Goal: Task Accomplishment & Management: Use online tool/utility

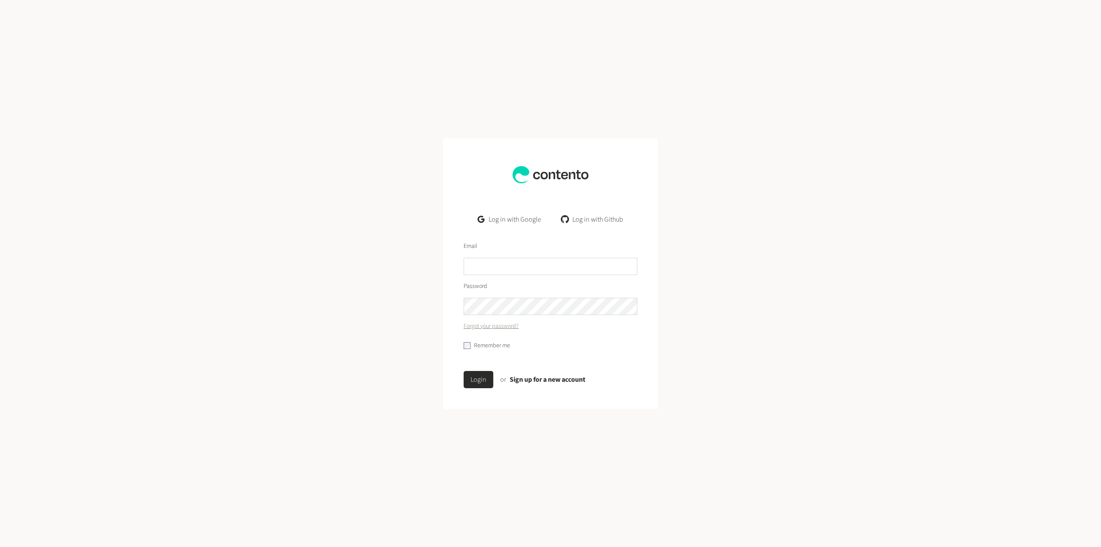
click at [500, 222] on link "Log in with Google" at bounding box center [509, 219] width 77 height 17
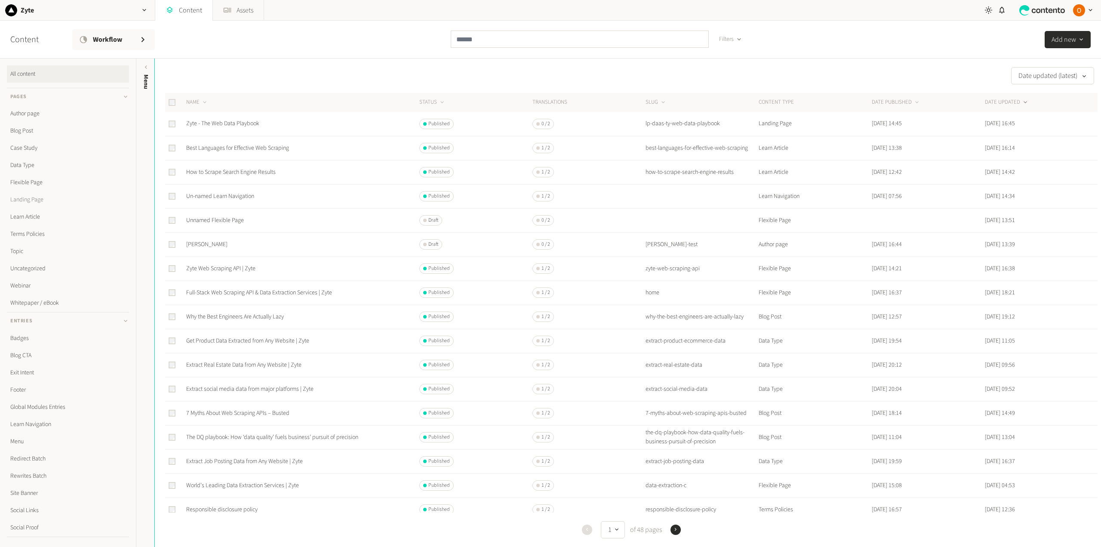
click at [20, 200] on link "Landing Page" at bounding box center [68, 199] width 122 height 17
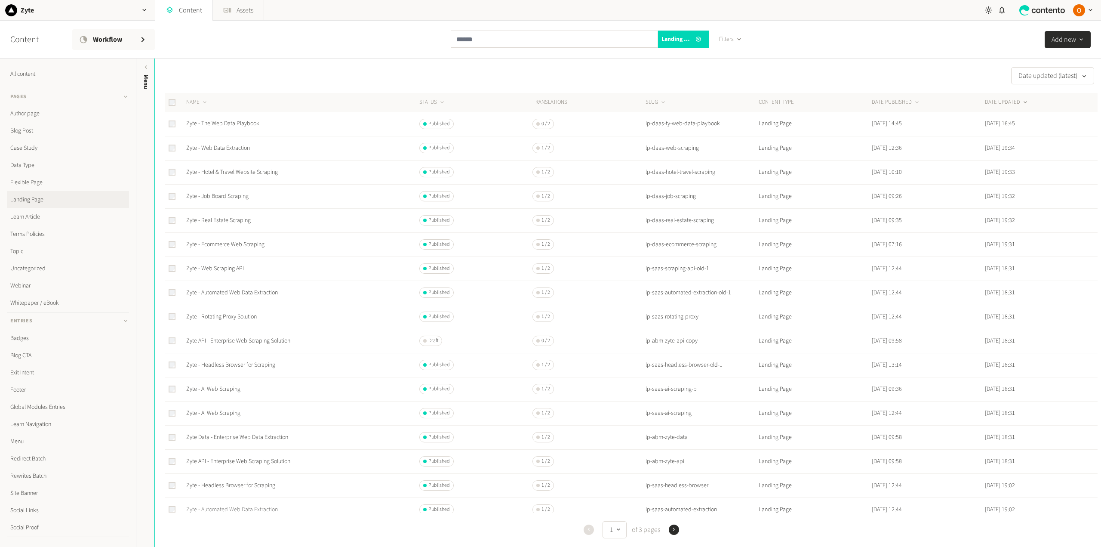
click at [241, 510] on link "Zyte - Automated Web Data Extraction" at bounding box center [232, 509] width 92 height 9
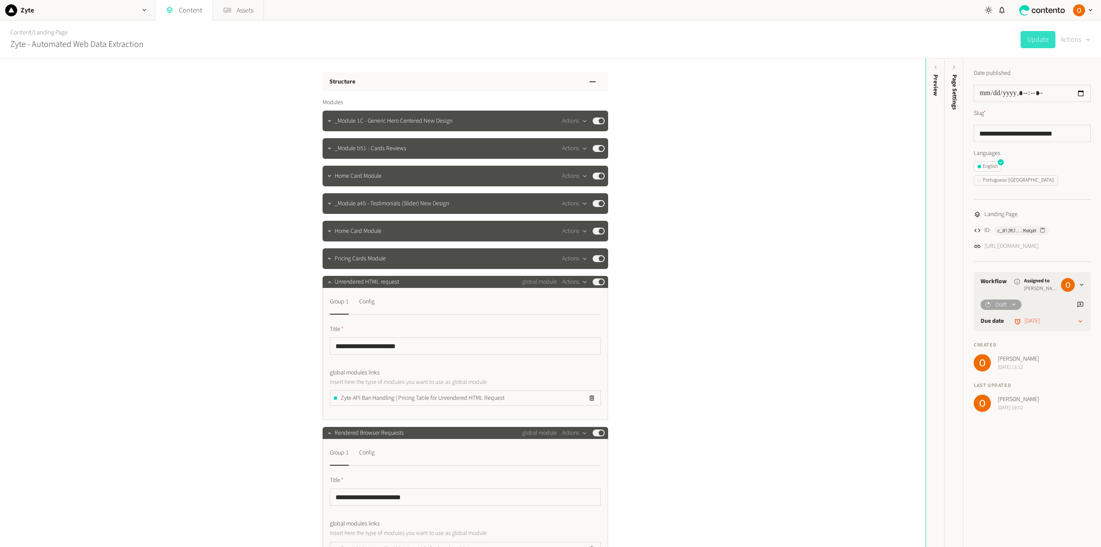
click at [1079, 39] on button "Actions" at bounding box center [1075, 39] width 30 height 17
click at [1072, 59] on button "Duplicate" at bounding box center [1069, 62] width 40 height 16
drag, startPoint x: 988, startPoint y: 132, endPoint x: 1082, endPoint y: 134, distance: 94.2
click at [1082, 134] on input "**********" at bounding box center [1032, 133] width 117 height 17
type input "**********"
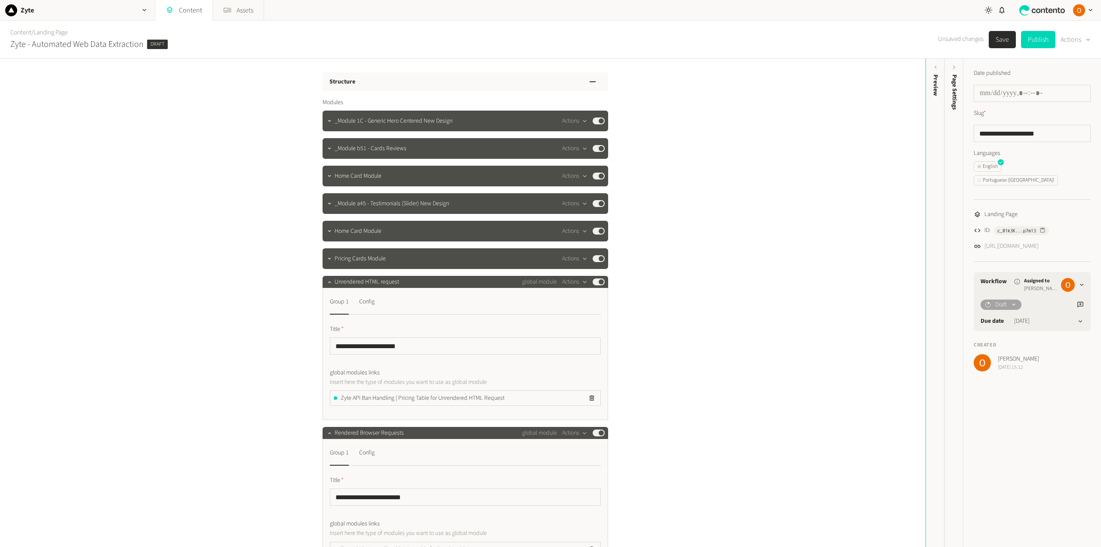
click at [999, 40] on button "Save" at bounding box center [1002, 39] width 27 height 17
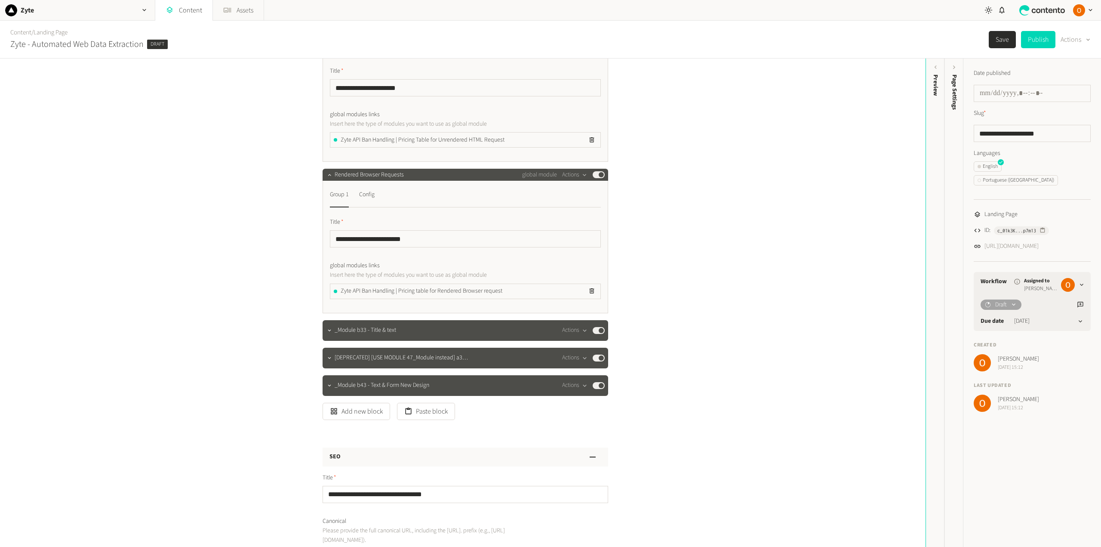
scroll to position [516, 0]
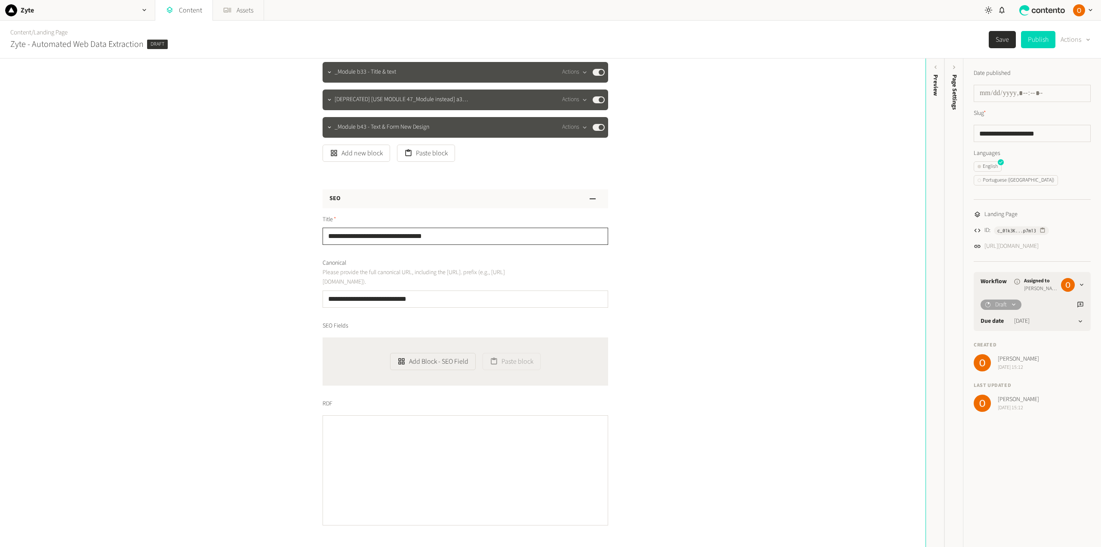
drag, startPoint x: 436, startPoint y: 235, endPoint x: 346, endPoint y: 237, distance: 89.9
click at [345, 237] on input "**********" at bounding box center [466, 235] width 286 height 17
click at [345, 235] on input "**********" at bounding box center [466, 235] width 286 height 17
drag, startPoint x: 343, startPoint y: 235, endPoint x: 468, endPoint y: 235, distance: 125.1
click at [468, 235] on input "**********" at bounding box center [466, 235] width 286 height 17
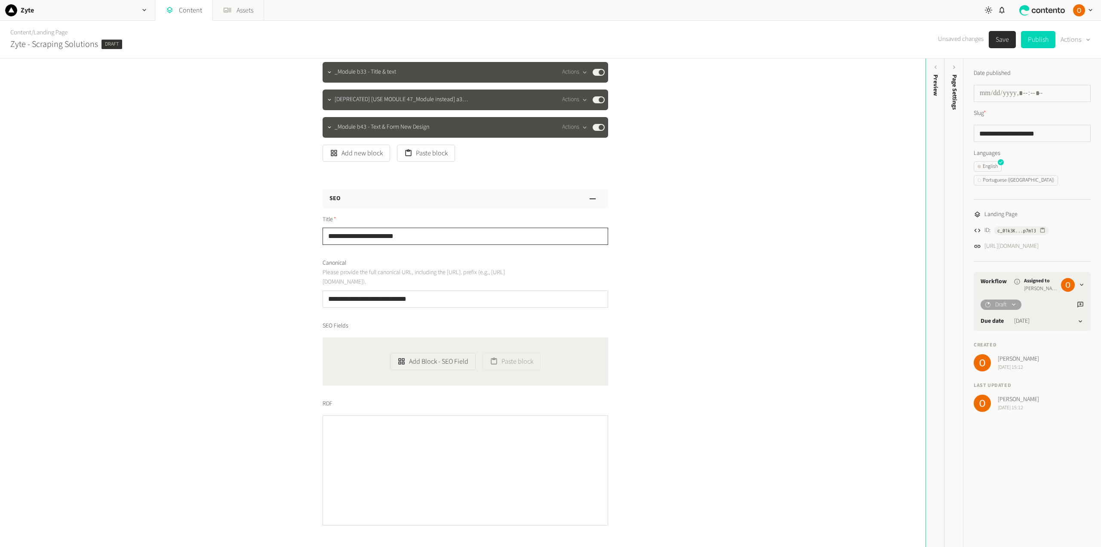
type input "**********"
drag, startPoint x: 391, startPoint y: 300, endPoint x: 434, endPoint y: 300, distance: 42.6
click at [434, 300] on input "**********" at bounding box center [466, 298] width 286 height 17
type input "**********"
click at [669, 277] on div "**********" at bounding box center [462, 302] width 925 height 488
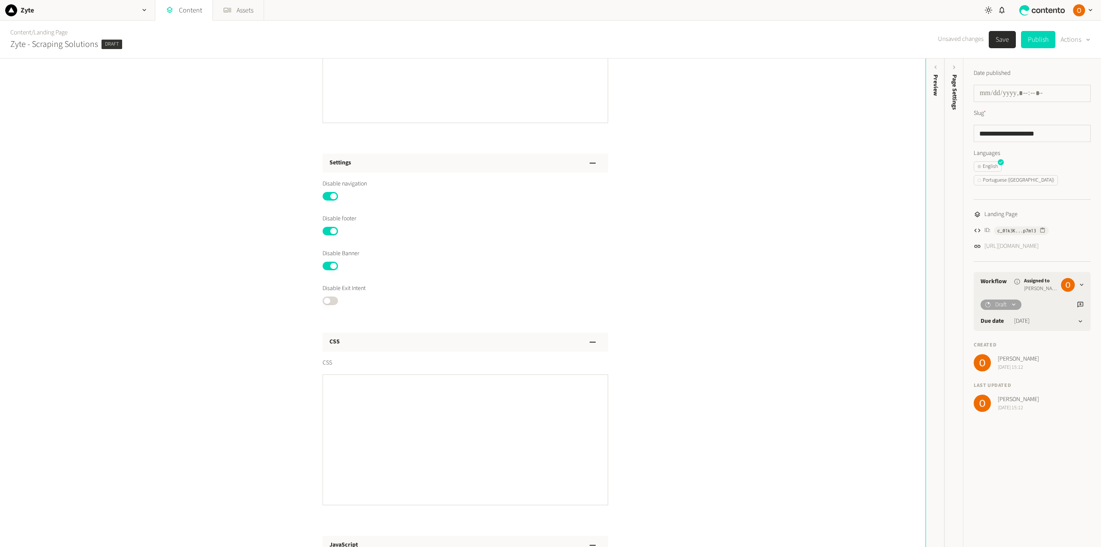
scroll to position [897, 0]
click at [333, 323] on button "Published" at bounding box center [330, 321] width 15 height 9
click at [324, 286] on button "Published" at bounding box center [330, 287] width 15 height 9
click at [325, 251] on button "Published" at bounding box center [330, 252] width 15 height 9
click at [324, 215] on button "Published" at bounding box center [330, 217] width 15 height 9
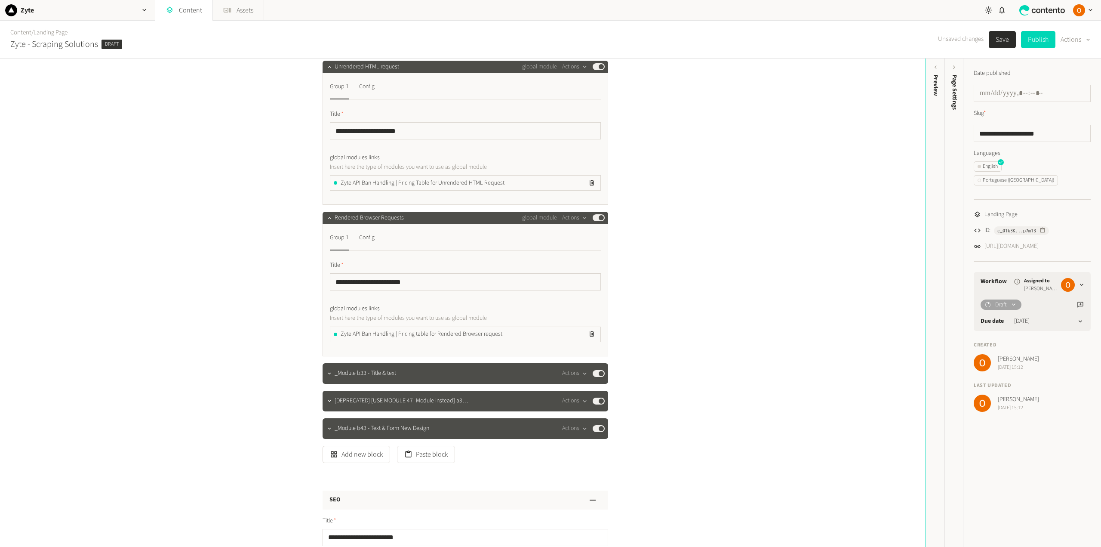
scroll to position [473, 0]
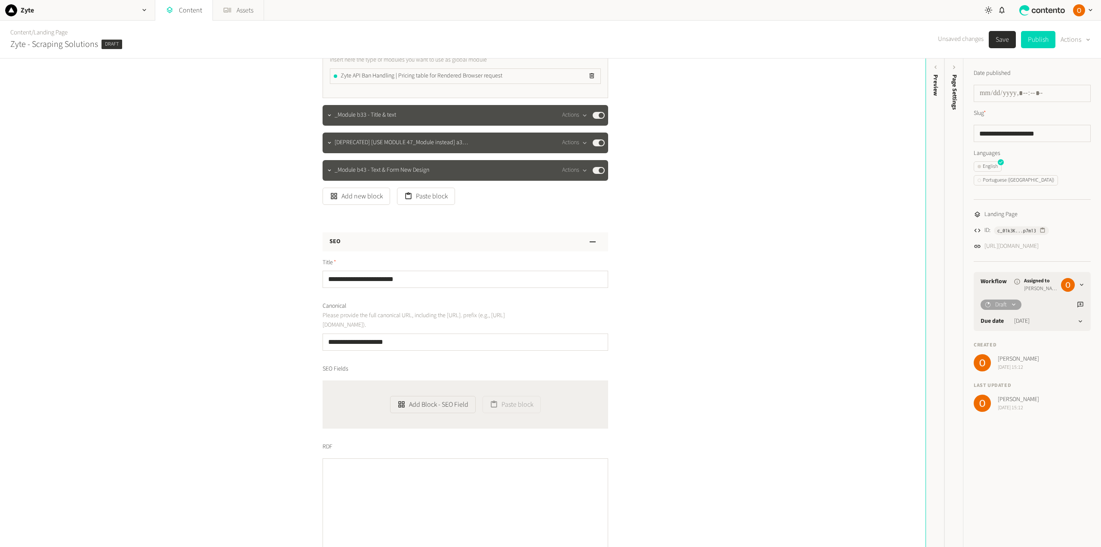
drag, startPoint x: 433, startPoint y: 195, endPoint x: 695, endPoint y: 256, distance: 269.9
click at [433, 195] on button "Paste block" at bounding box center [426, 195] width 58 height 17
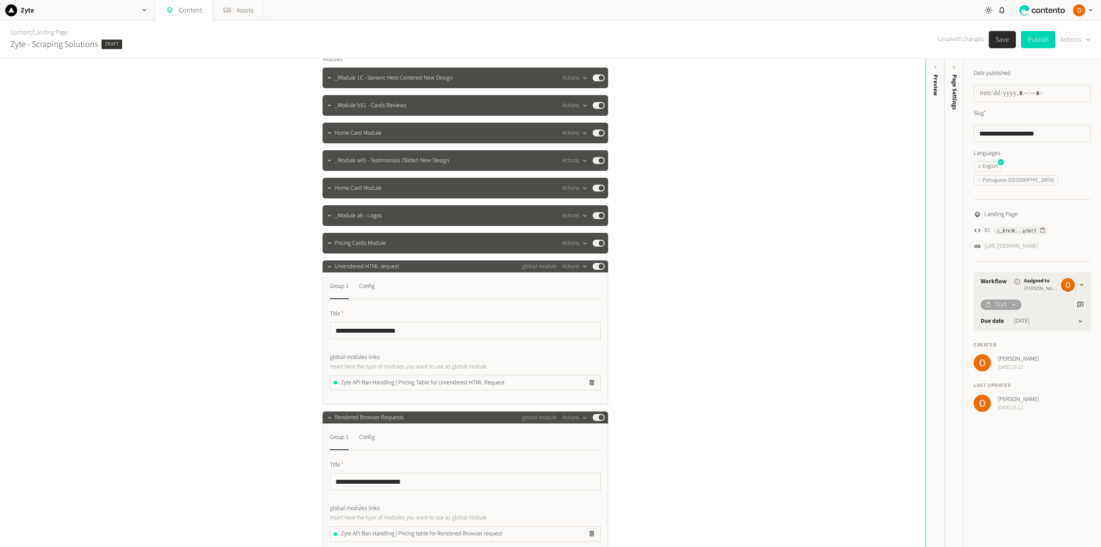
scroll to position [0, 0]
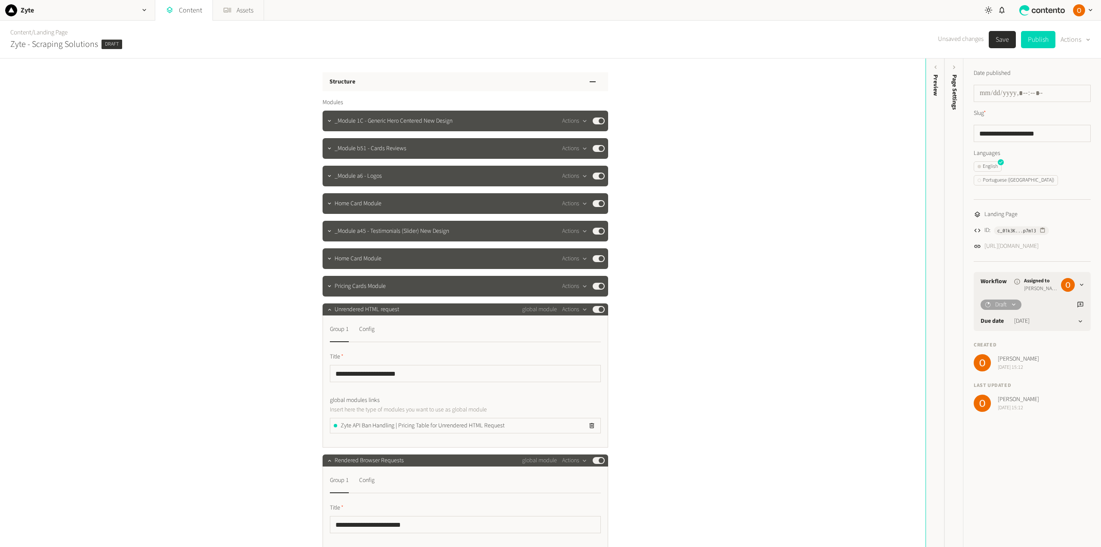
click at [1000, 38] on button "Save" at bounding box center [1002, 39] width 27 height 17
click at [1035, 242] on link "https://dev.zyte.com/lp-scraping-solutions" at bounding box center [1011, 246] width 54 height 9
click at [327, 312] on icon "button" at bounding box center [329, 309] width 6 height 6
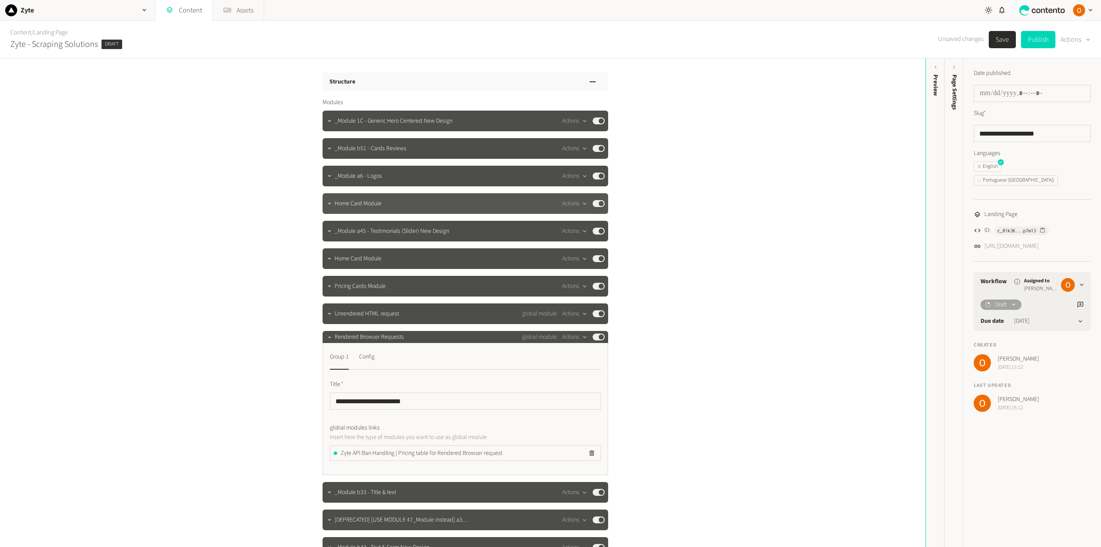
click at [593, 202] on button "Published" at bounding box center [599, 203] width 12 height 7
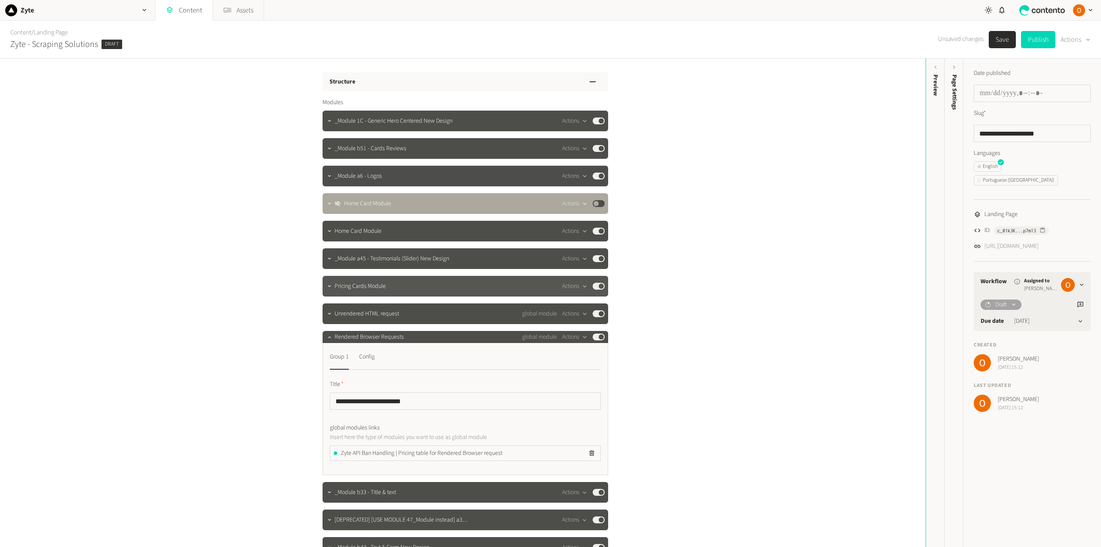
click at [594, 285] on button "Published" at bounding box center [599, 286] width 12 height 7
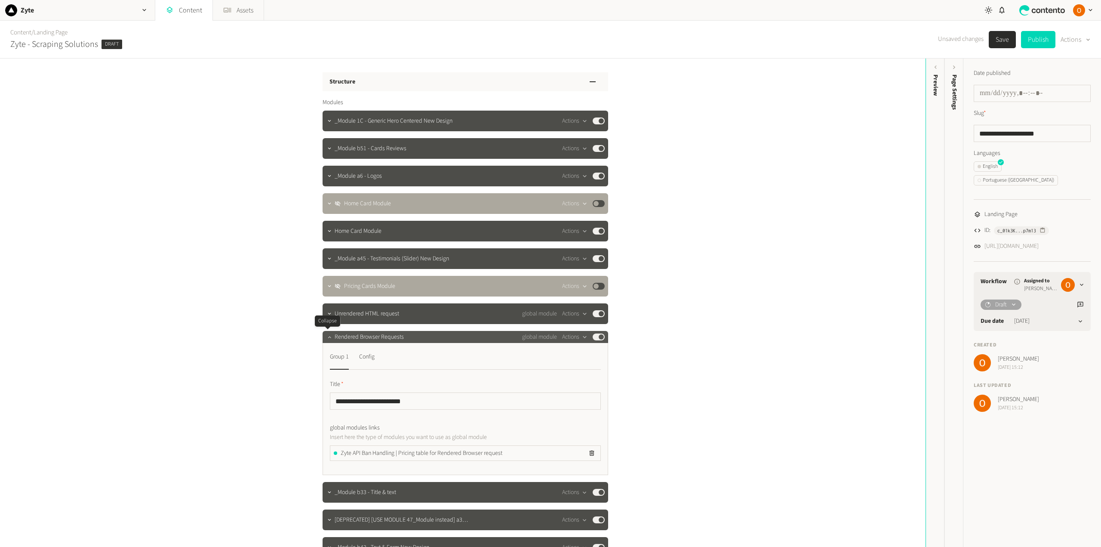
click at [326, 338] on icon "button" at bounding box center [329, 337] width 6 height 6
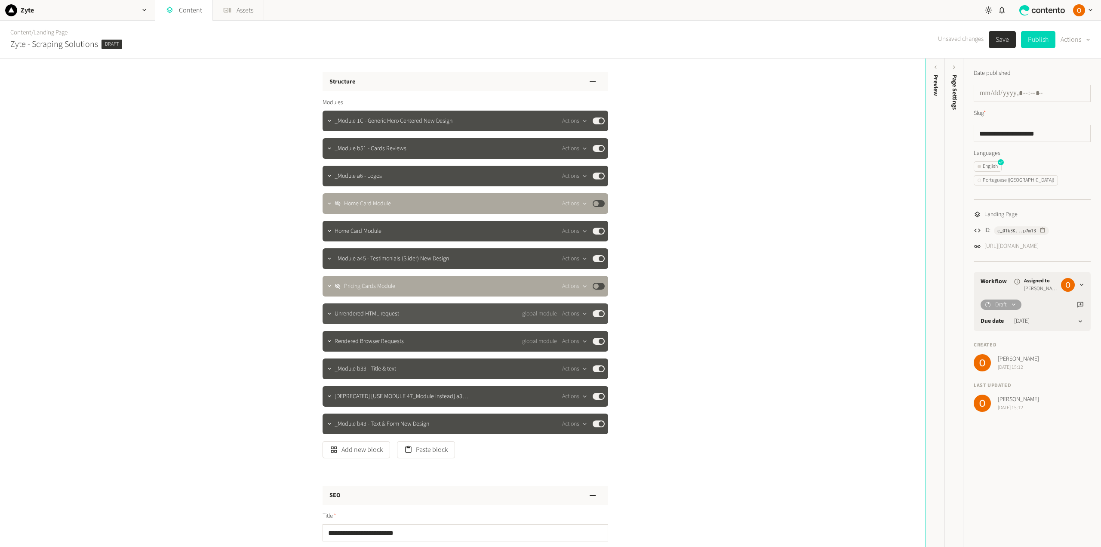
click at [593, 313] on button "Published" at bounding box center [599, 313] width 12 height 7
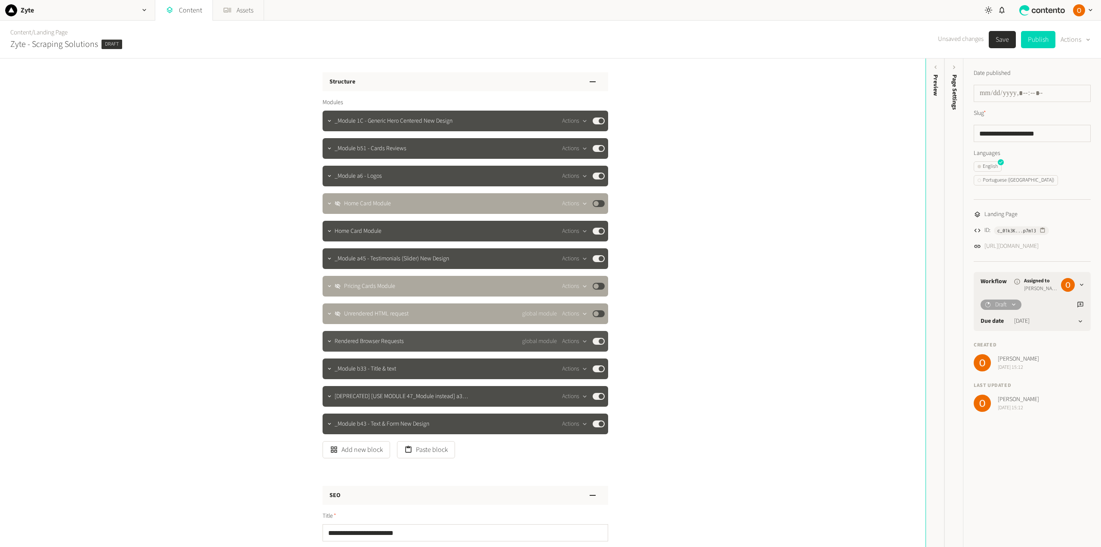
click at [593, 341] on button "Published" at bounding box center [599, 341] width 12 height 7
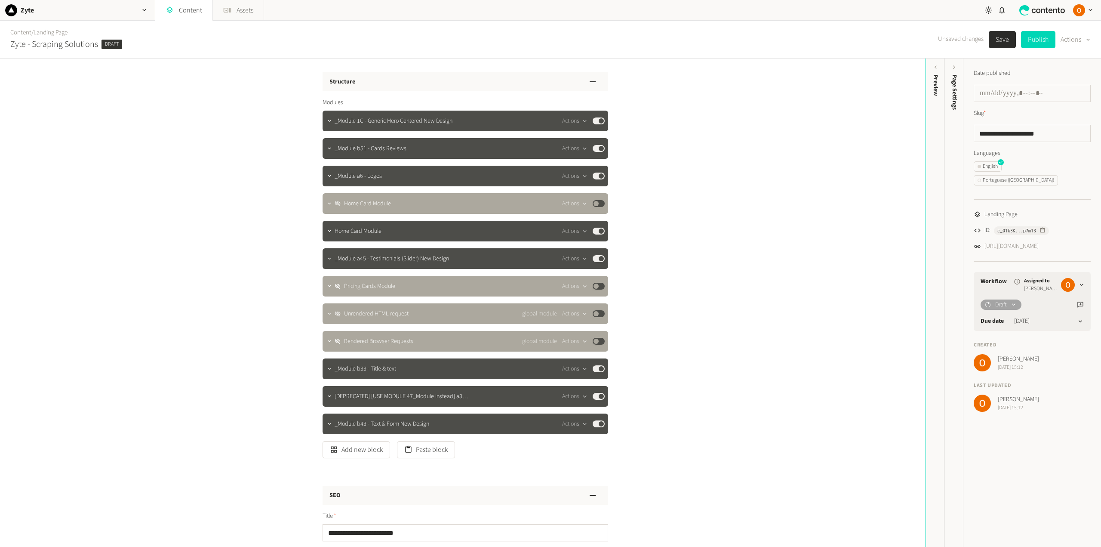
click at [1003, 42] on button "Save" at bounding box center [1002, 39] width 27 height 17
click at [425, 451] on button "Paste block" at bounding box center [426, 449] width 58 height 17
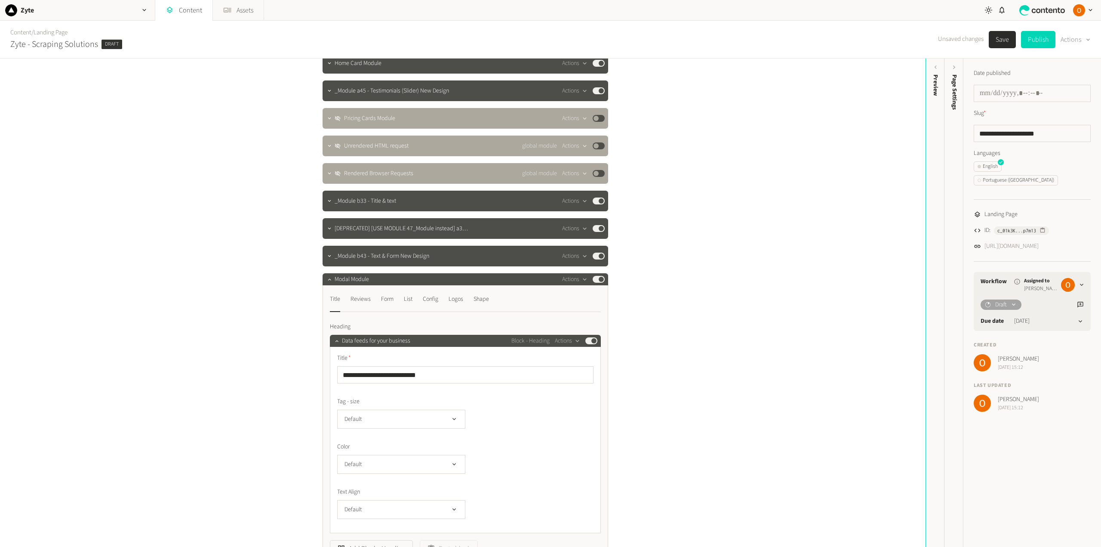
scroll to position [172, 0]
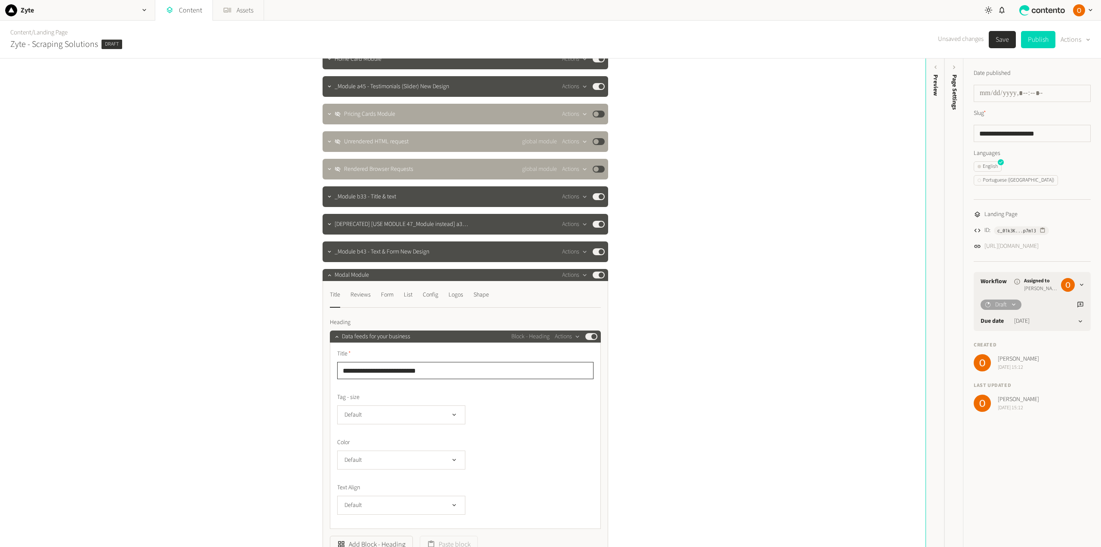
drag, startPoint x: 437, startPoint y: 369, endPoint x: 327, endPoint y: 371, distance: 110.5
click at [327, 371] on div "**********" at bounding box center [466, 424] width 286 height 286
paste input "text"
type input "**********"
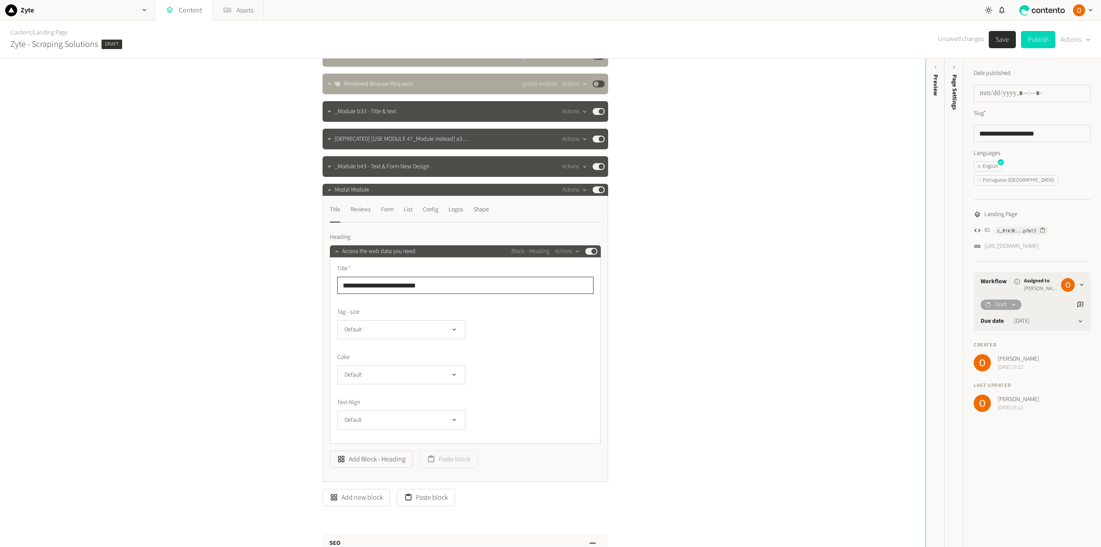
scroll to position [258, 0]
click at [360, 213] on div "Reviews" at bounding box center [360, 209] width 20 height 14
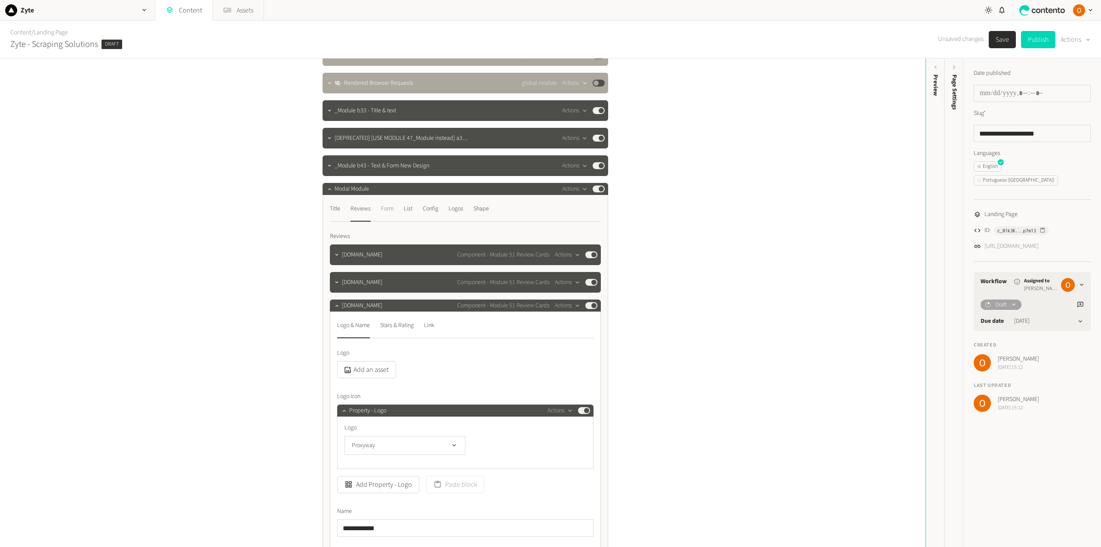
click at [384, 212] on div "Form" at bounding box center [387, 209] width 12 height 14
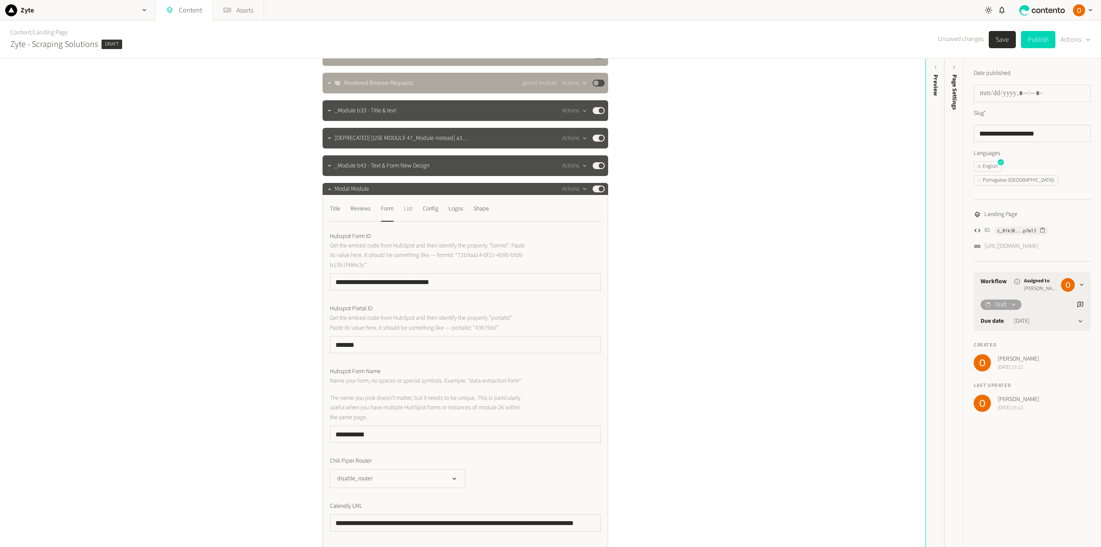
click at [406, 210] on div "List" at bounding box center [408, 209] width 9 height 14
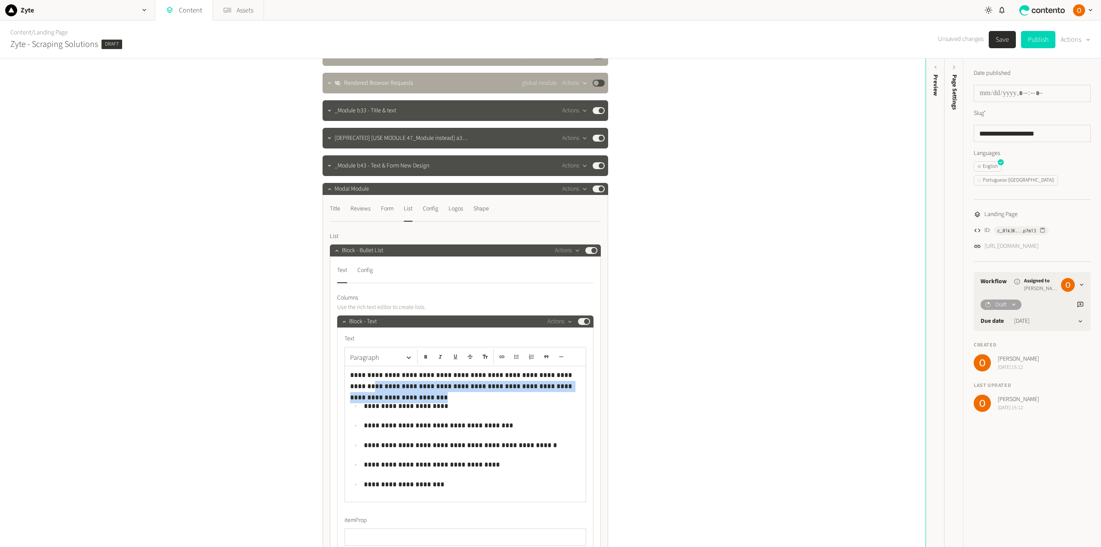
drag, startPoint x: 543, startPoint y: 373, endPoint x: 567, endPoint y: 383, distance: 25.5
click at [567, 383] on p "**********" at bounding box center [465, 380] width 230 height 22
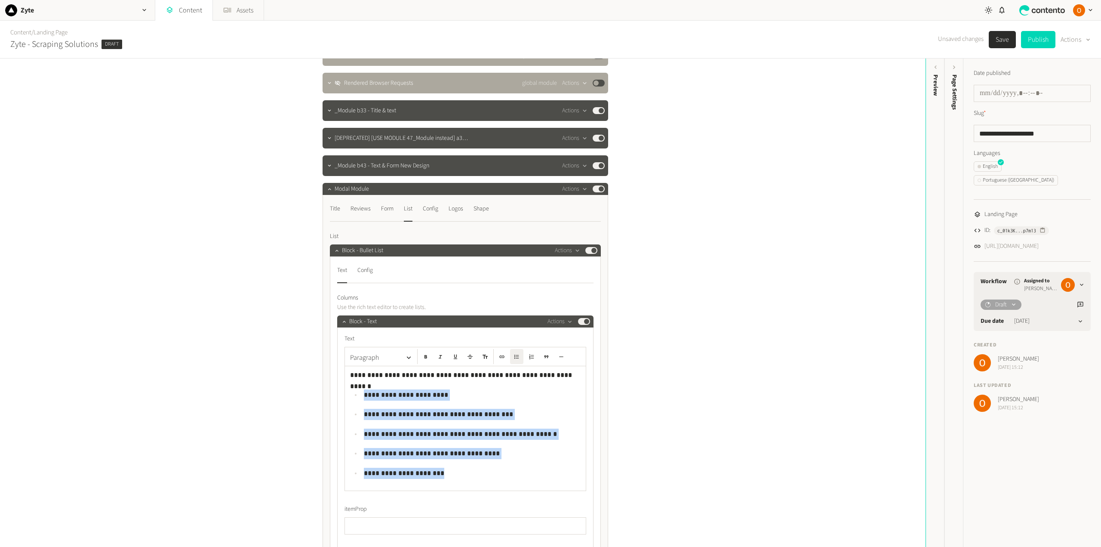
drag, startPoint x: 363, startPoint y: 392, endPoint x: 453, endPoint y: 470, distance: 119.3
click at [453, 470] on ul "**********" at bounding box center [465, 433] width 230 height 89
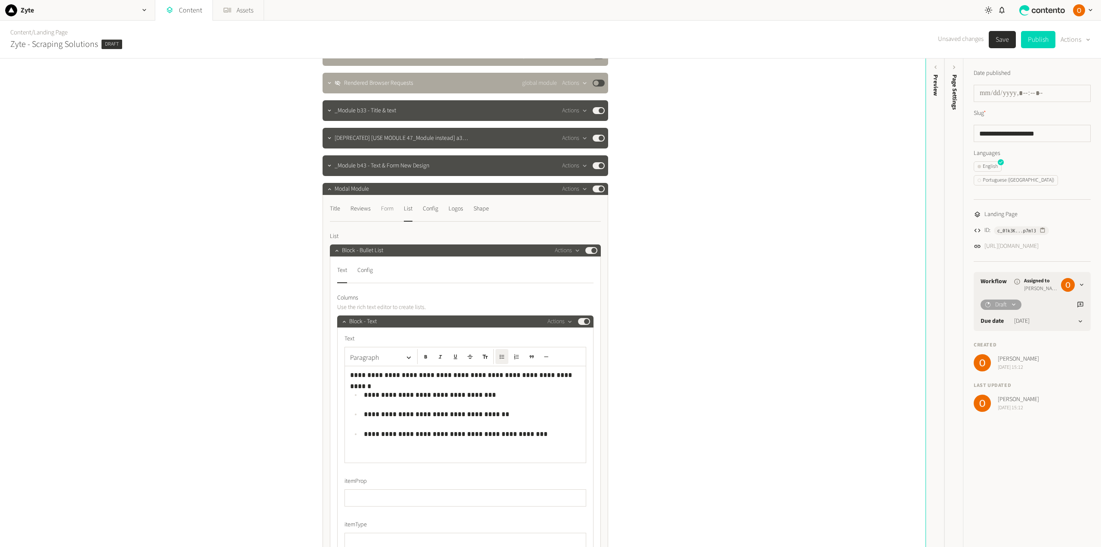
click at [391, 211] on div "Form" at bounding box center [387, 209] width 12 height 14
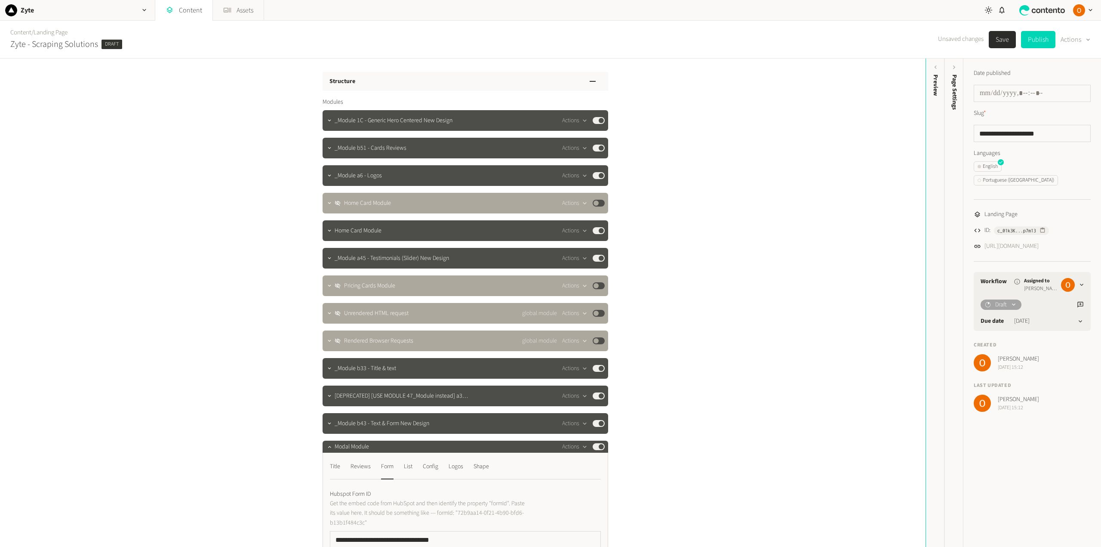
scroll to position [0, 0]
click at [326, 119] on icon "button" at bounding box center [329, 121] width 6 height 6
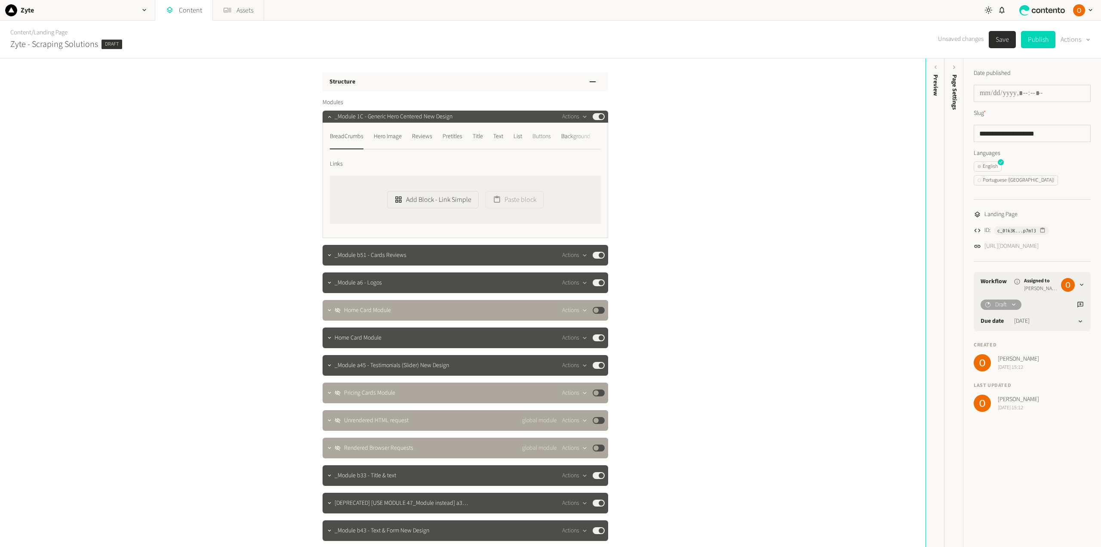
click at [537, 138] on div "Buttons" at bounding box center [541, 136] width 18 height 14
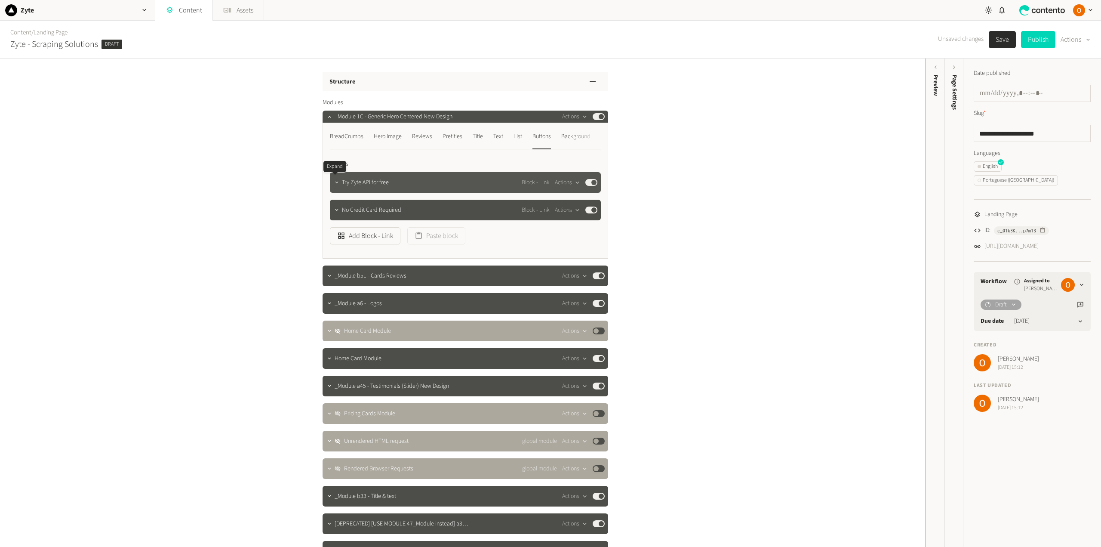
click at [335, 181] on icon "button" at bounding box center [337, 182] width 6 height 6
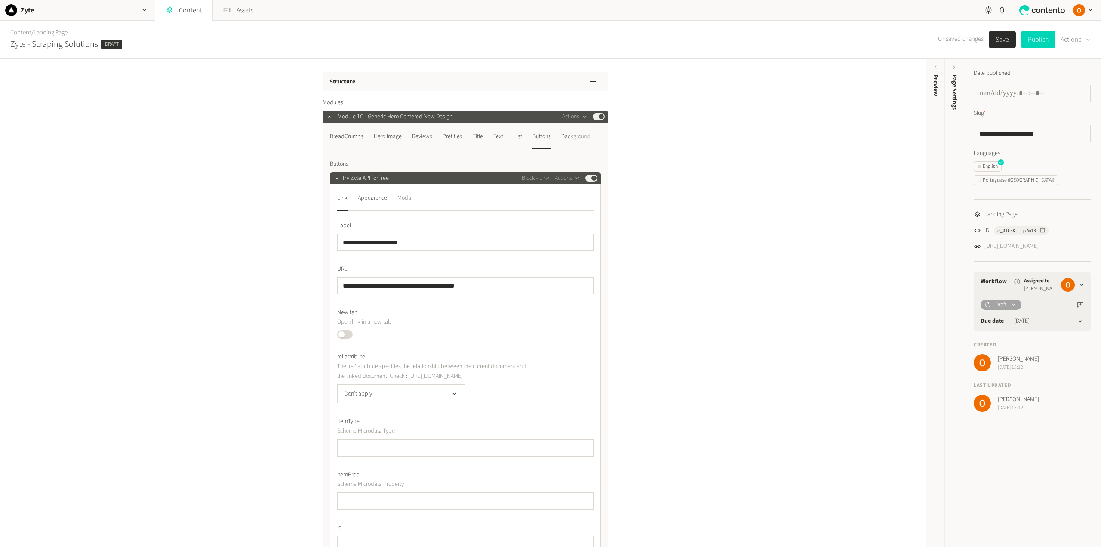
click at [411, 195] on div "Modal" at bounding box center [404, 198] width 15 height 14
click at [375, 272] on input "text" at bounding box center [465, 270] width 256 height 17
paste input "*********"
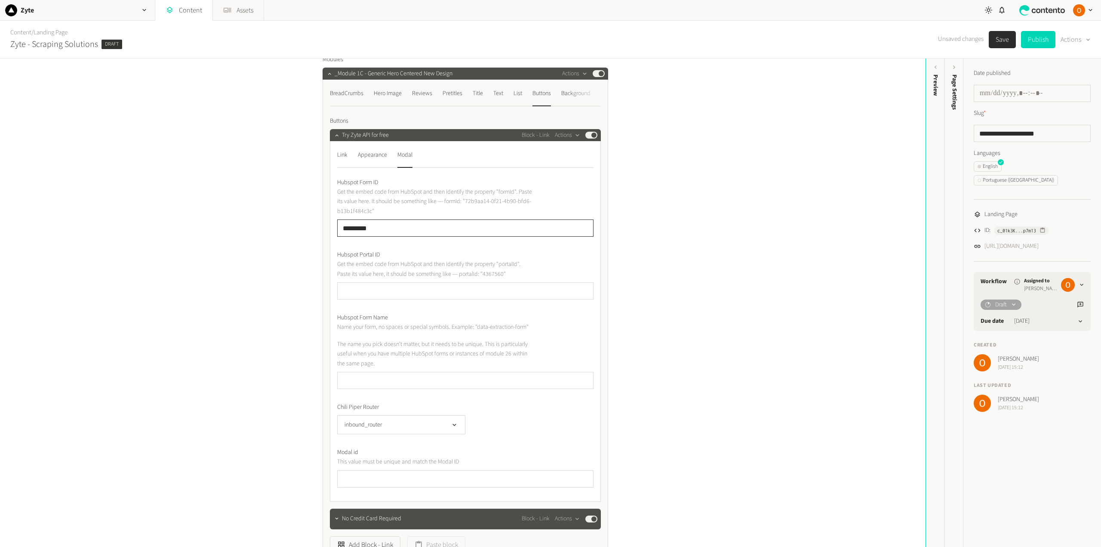
type input "*********"
click at [347, 484] on input "text" at bounding box center [465, 478] width 256 height 17
paste input "*********"
type input "*********"
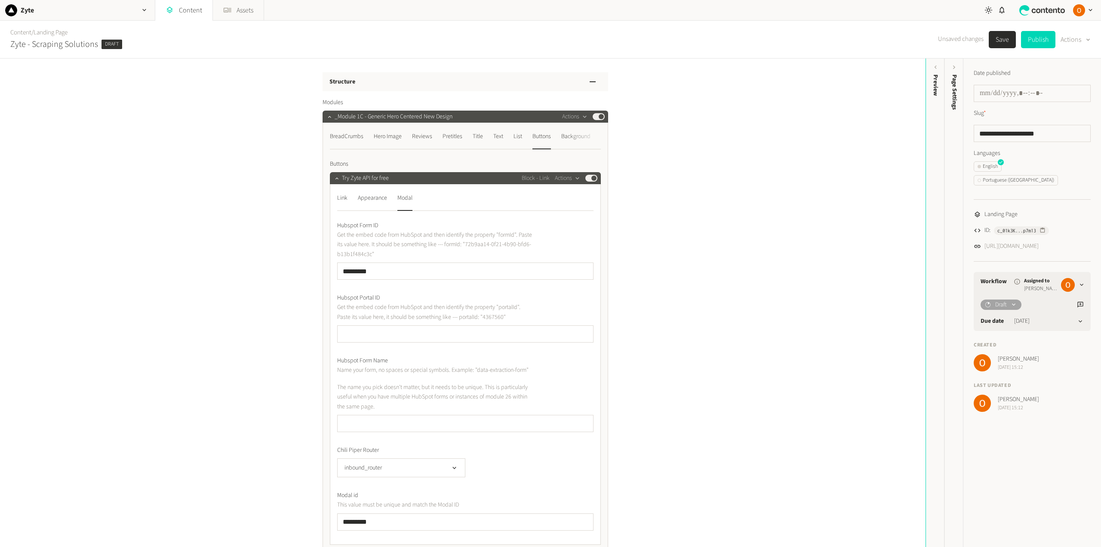
click at [1001, 40] on button "Save" at bounding box center [1002, 39] width 27 height 17
click at [344, 201] on div "Link" at bounding box center [342, 198] width 10 height 14
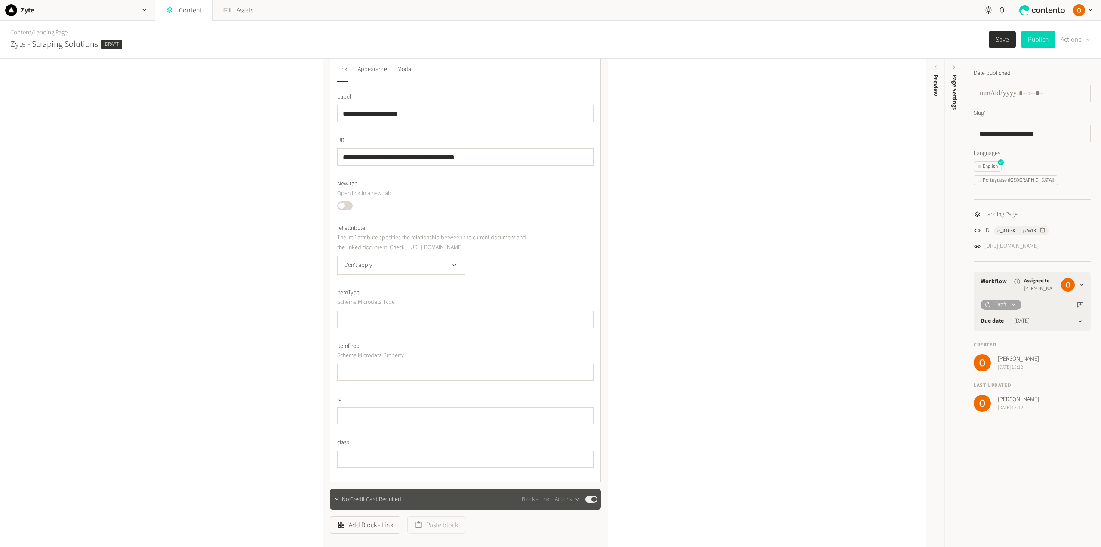
scroll to position [129, 0]
drag, startPoint x: 480, startPoint y: 158, endPoint x: 323, endPoint y: 154, distance: 157.9
click at [323, 154] on div "**********" at bounding box center [466, 270] width 286 height 553
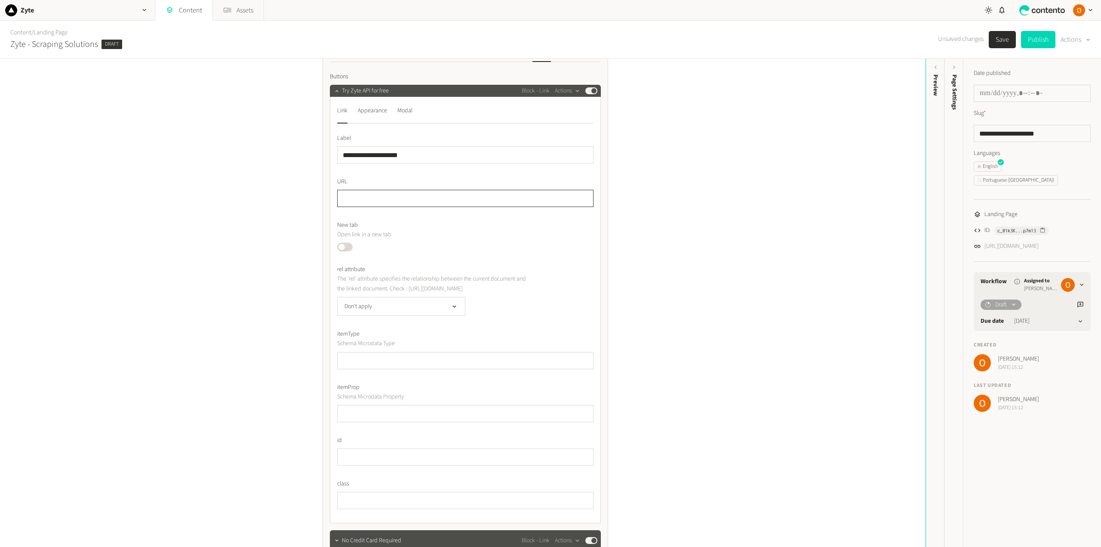
scroll to position [86, 0]
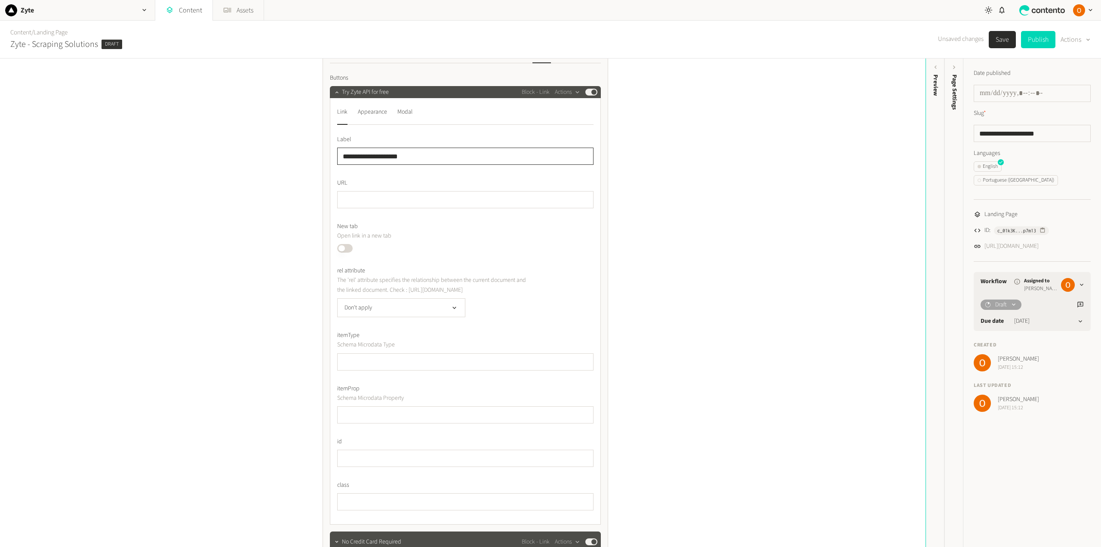
drag, startPoint x: 360, startPoint y: 157, endPoint x: 333, endPoint y: 156, distance: 27.5
click at [333, 156] on div "**********" at bounding box center [465, 311] width 271 height 426
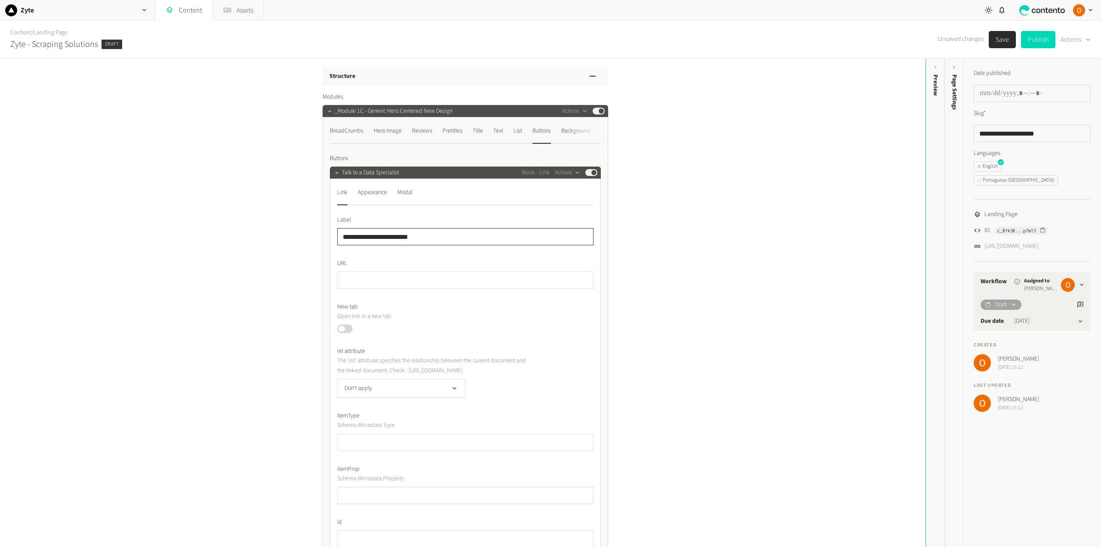
scroll to position [0, 0]
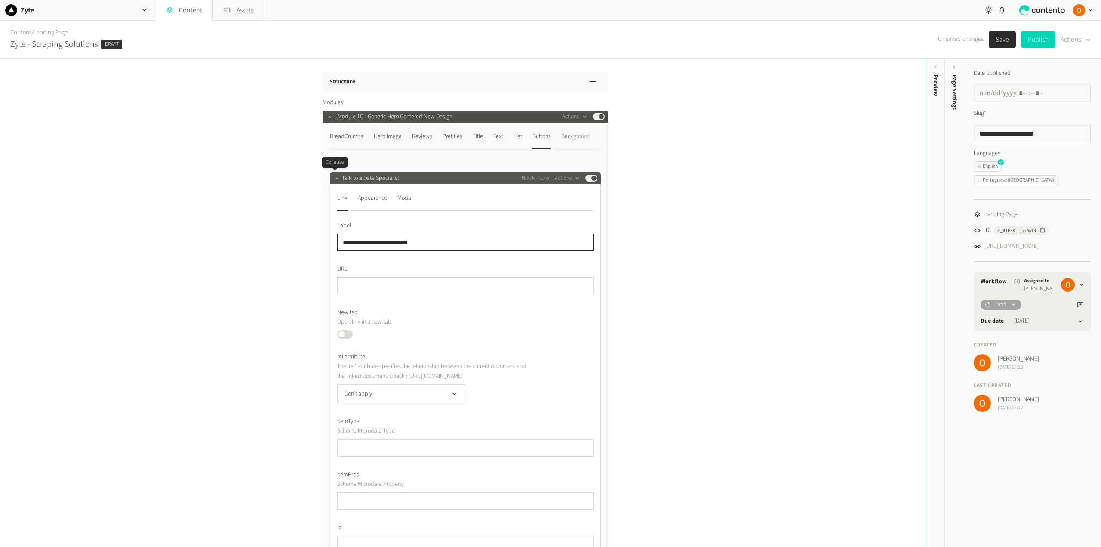
type input "**********"
click at [334, 179] on icon "button" at bounding box center [337, 178] width 6 height 6
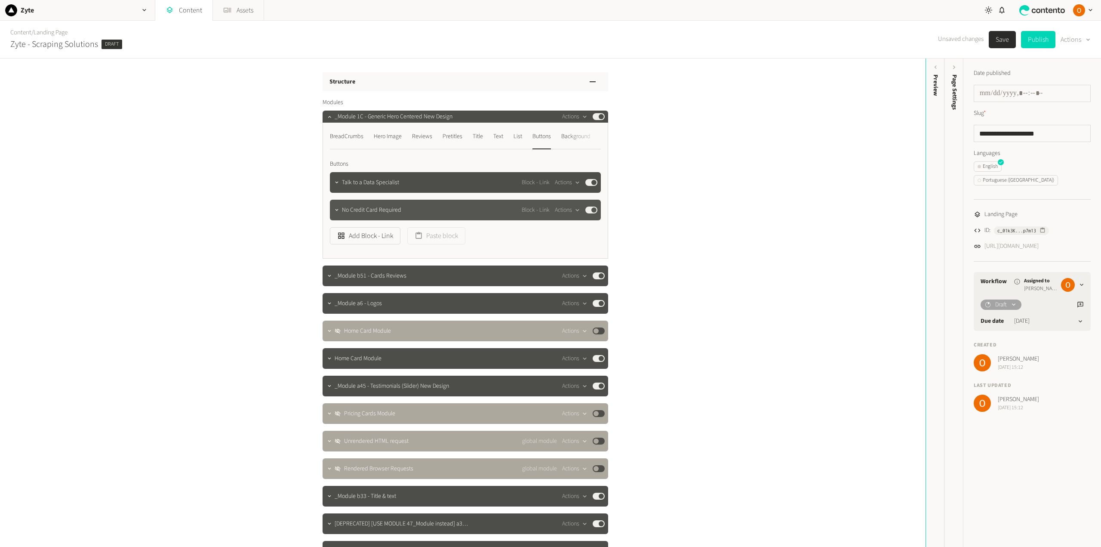
click at [585, 209] on button "Published" at bounding box center [591, 209] width 12 height 7
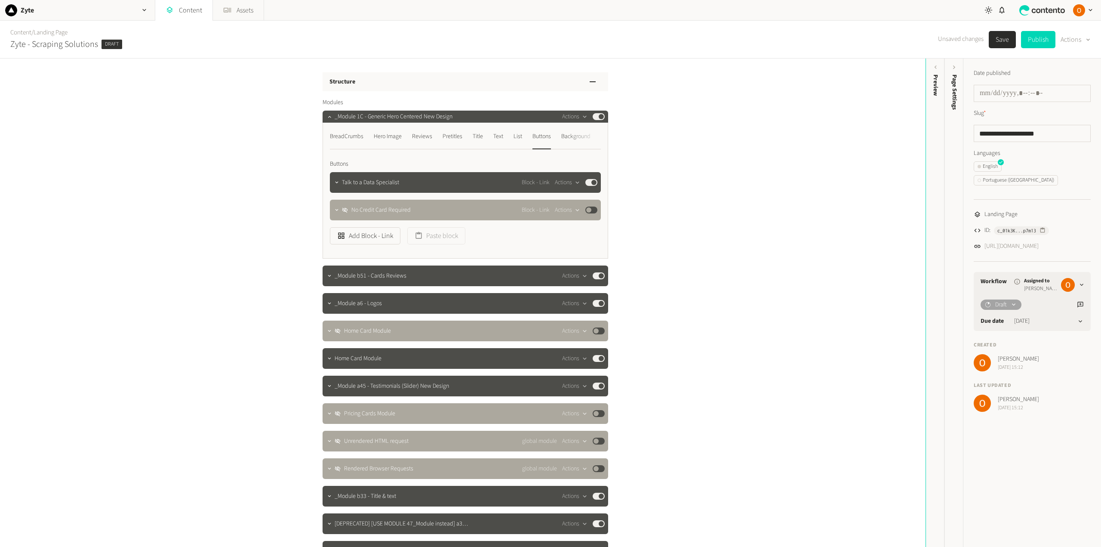
click at [998, 40] on button "Save" at bounding box center [1002, 39] width 27 height 17
click at [335, 209] on icon "button" at bounding box center [336, 210] width 3 height 2
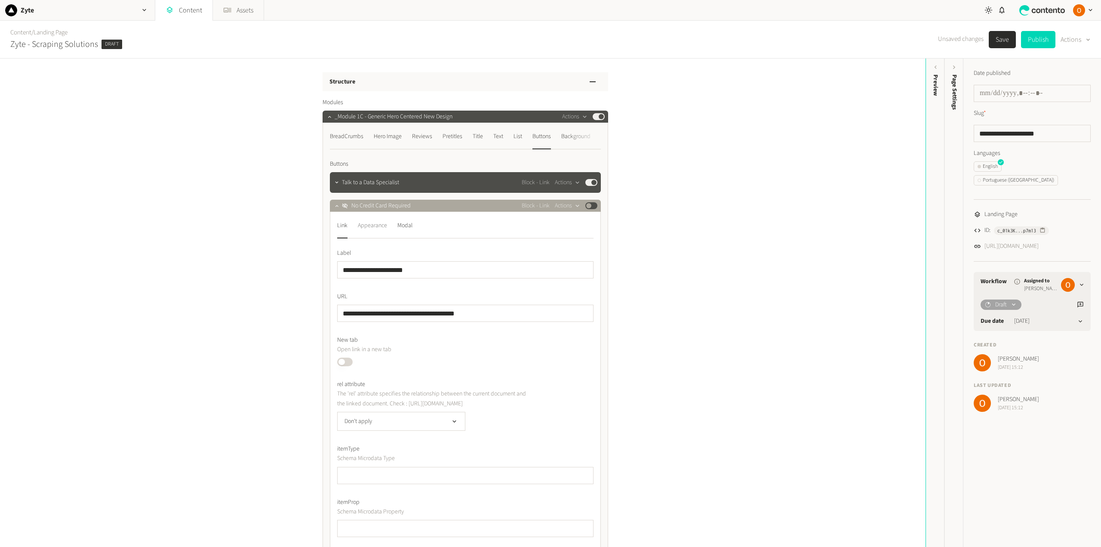
click at [378, 226] on div "Appearance" at bounding box center [372, 225] width 29 height 14
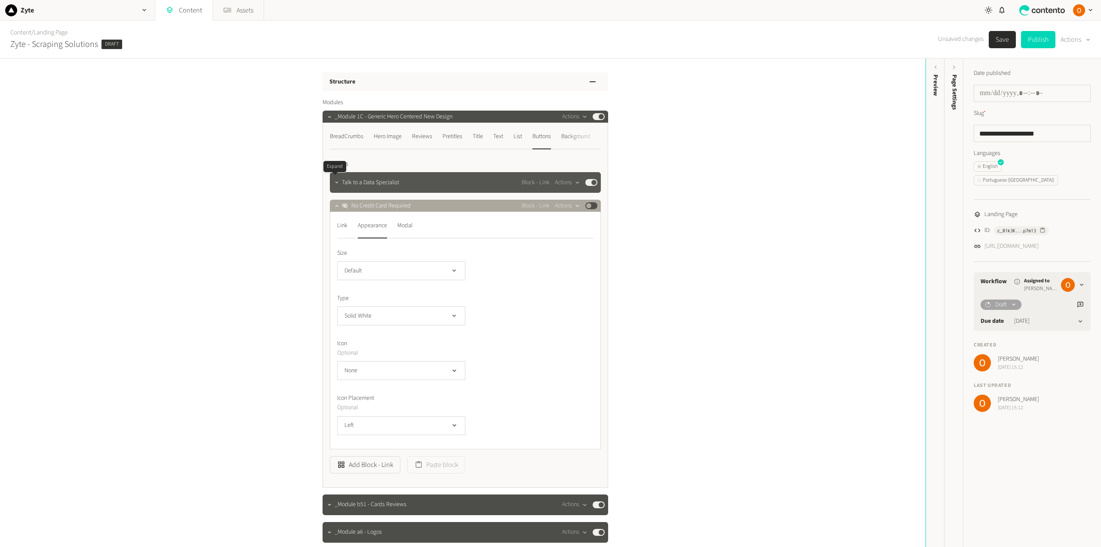
click at [335, 182] on icon "button" at bounding box center [336, 182] width 3 height 2
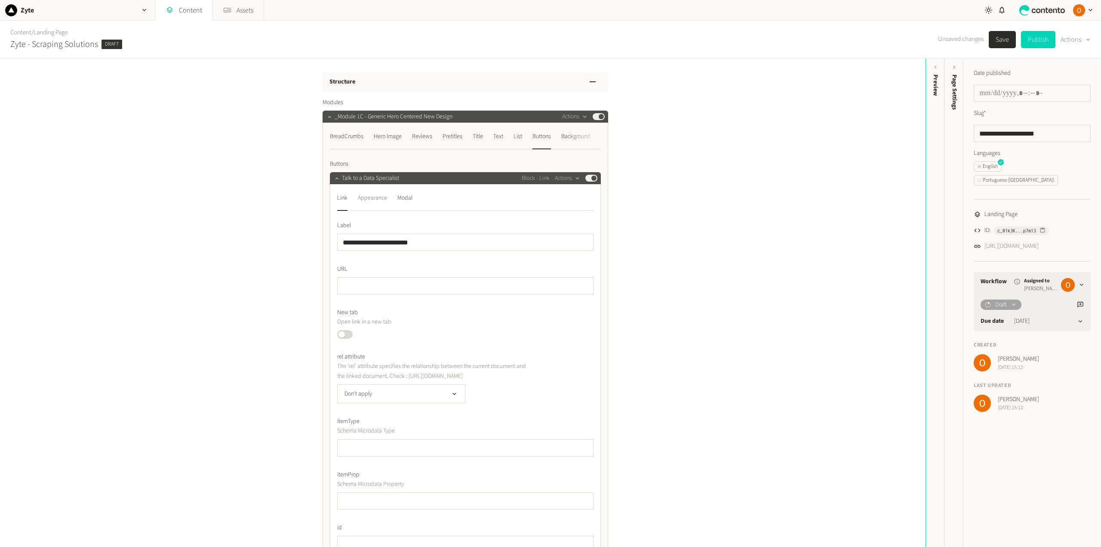
click at [374, 199] on div "Appearance" at bounding box center [372, 198] width 29 height 14
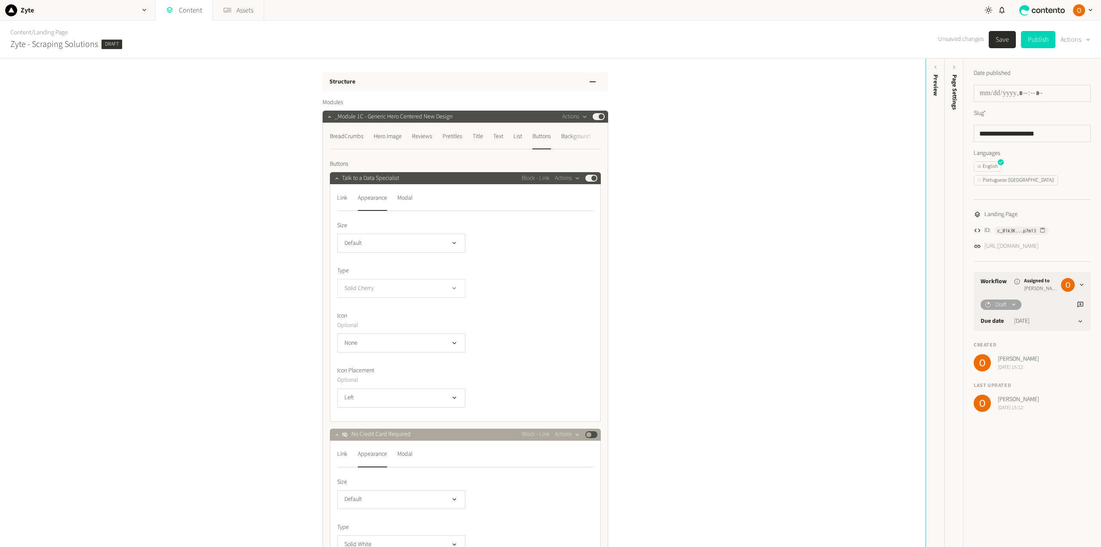
click at [447, 285] on button "Solid Cherry" at bounding box center [401, 288] width 128 height 19
click at [378, 339] on li "Solid White" at bounding box center [401, 340] width 127 height 17
click at [1000, 39] on button "Save" at bounding box center [1002, 39] width 27 height 17
click at [335, 177] on icon "button" at bounding box center [337, 178] width 6 height 6
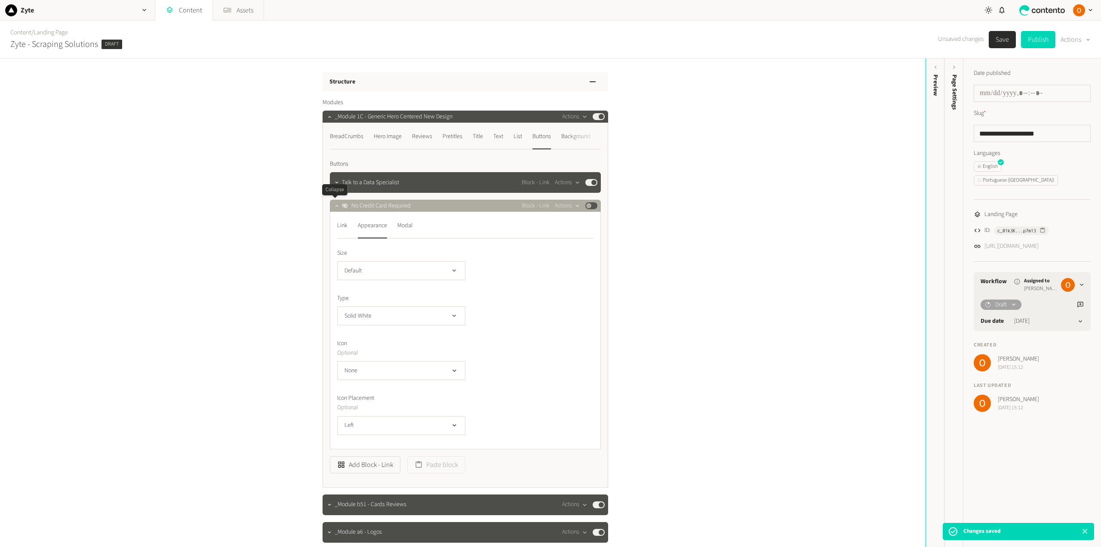
click at [334, 205] on icon "button" at bounding box center [337, 206] width 6 height 6
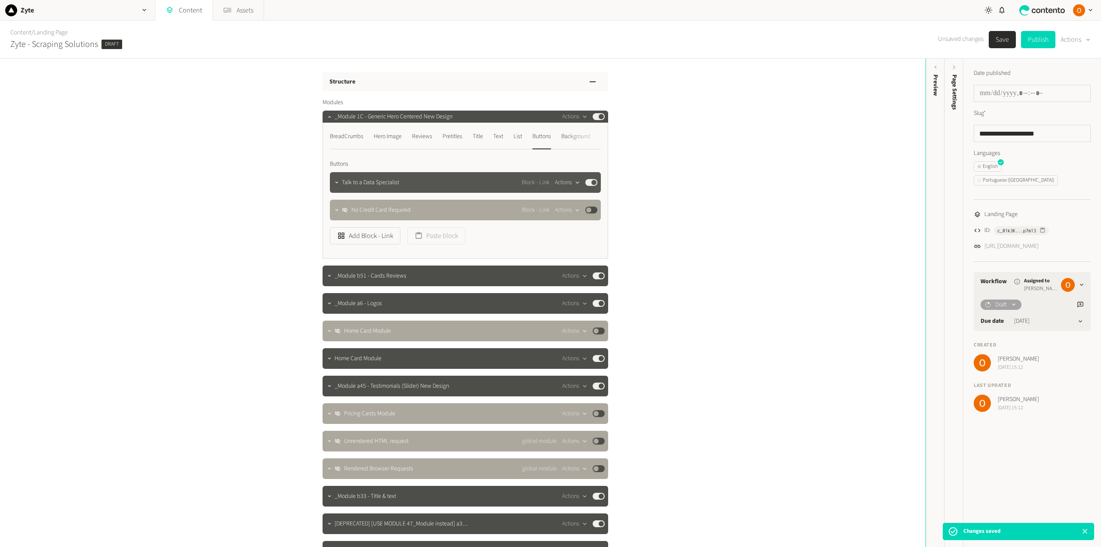
click at [572, 181] on div "button" at bounding box center [577, 182] width 11 height 8
click at [575, 200] on button "Copy to clipboard" at bounding box center [580, 201] width 57 height 16
click at [328, 359] on icon "button" at bounding box center [329, 358] width 3 height 2
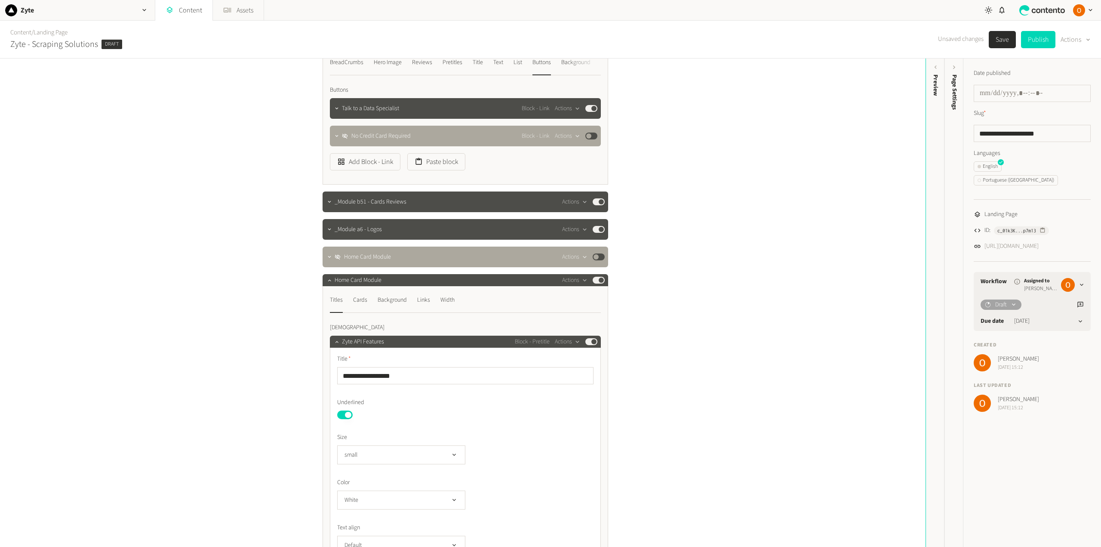
scroll to position [129, 0]
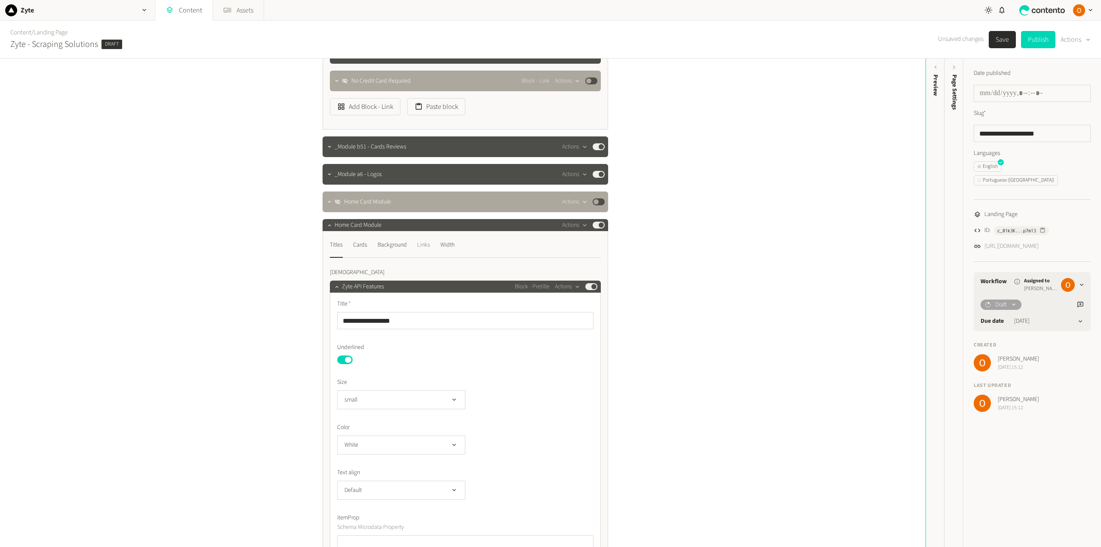
click at [417, 244] on div "Links" at bounding box center [423, 245] width 13 height 14
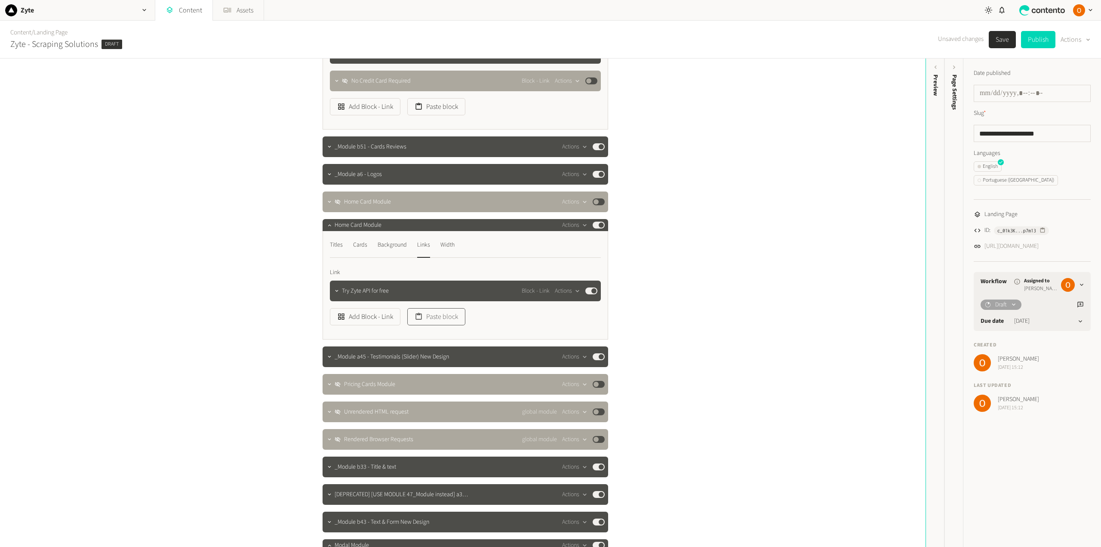
click at [432, 317] on button "Paste block" at bounding box center [436, 316] width 58 height 17
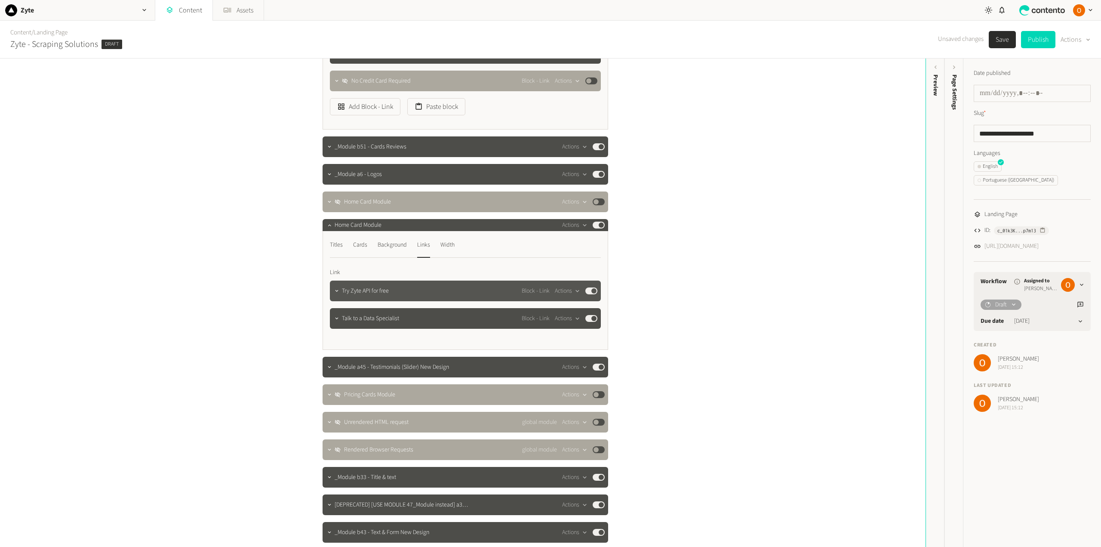
click at [586, 292] on button "Published" at bounding box center [591, 290] width 12 height 7
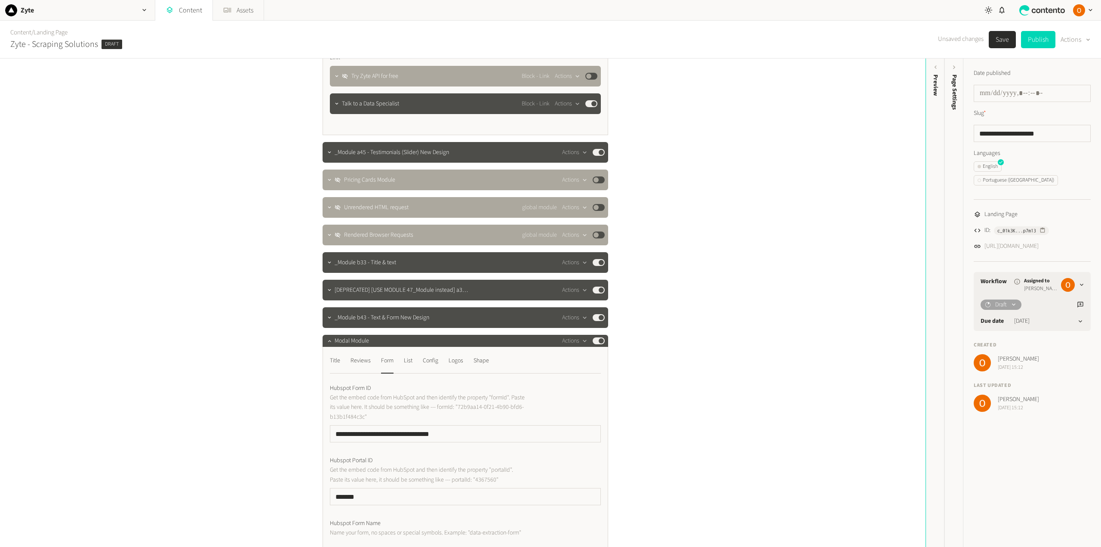
scroll to position [344, 0]
click at [326, 290] on icon "button" at bounding box center [329, 289] width 6 height 6
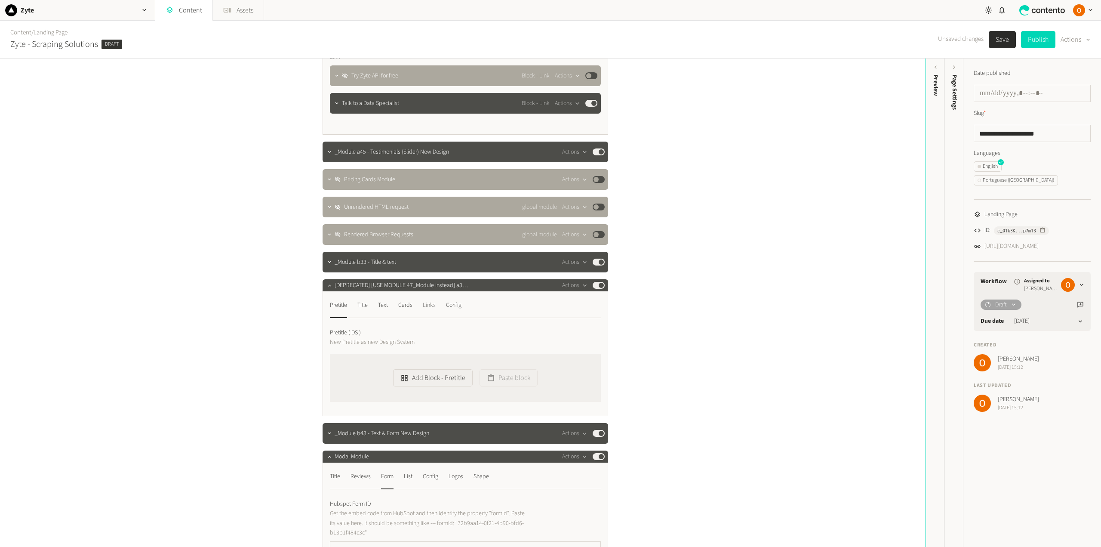
click at [430, 306] on div "Links" at bounding box center [429, 305] width 13 height 14
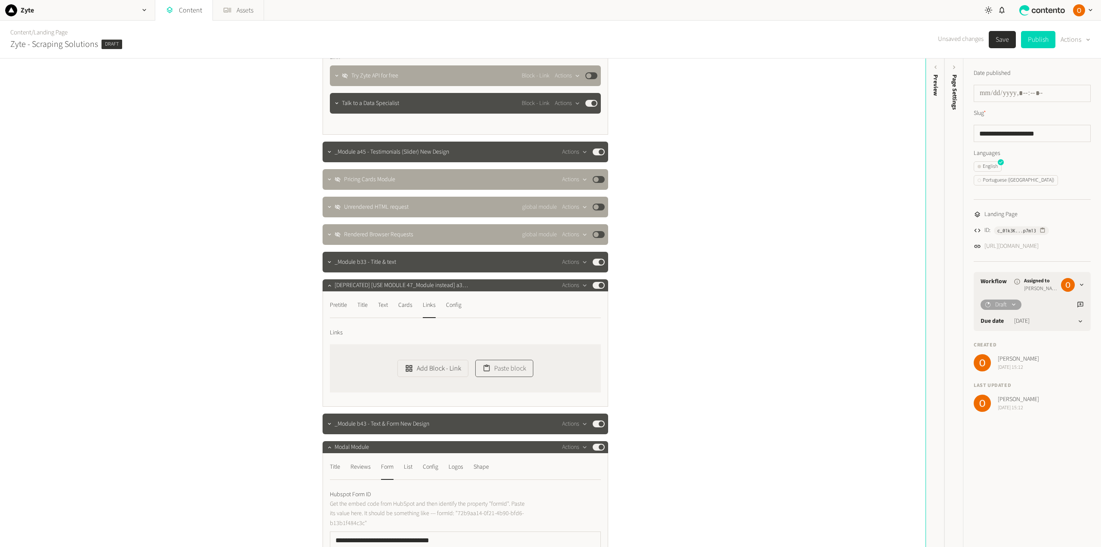
click at [519, 367] on button "Paste block" at bounding box center [504, 368] width 58 height 17
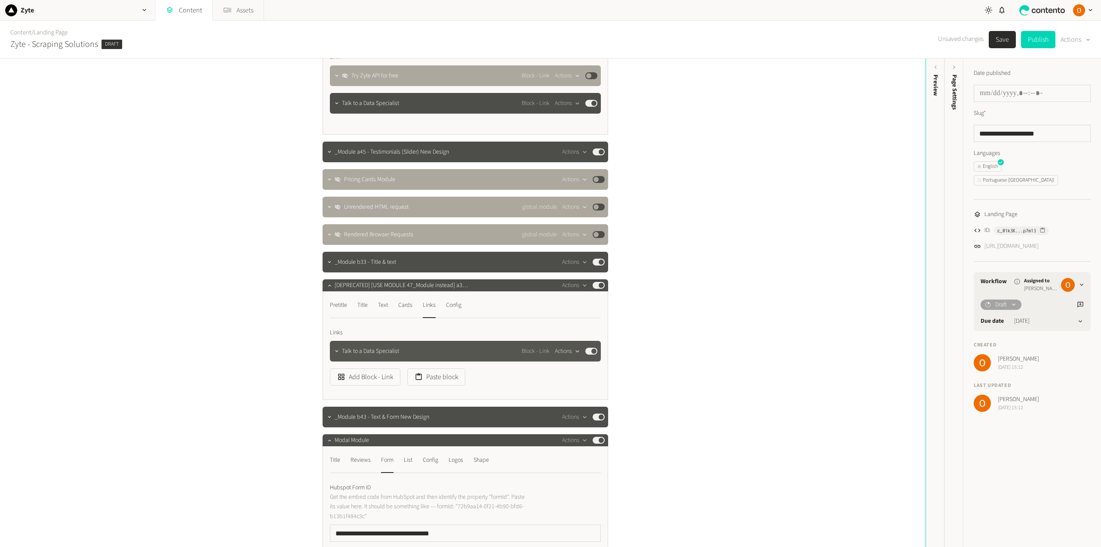
click at [572, 350] on div "button" at bounding box center [577, 351] width 11 height 8
click at [334, 350] on icon "button" at bounding box center [337, 351] width 6 height 6
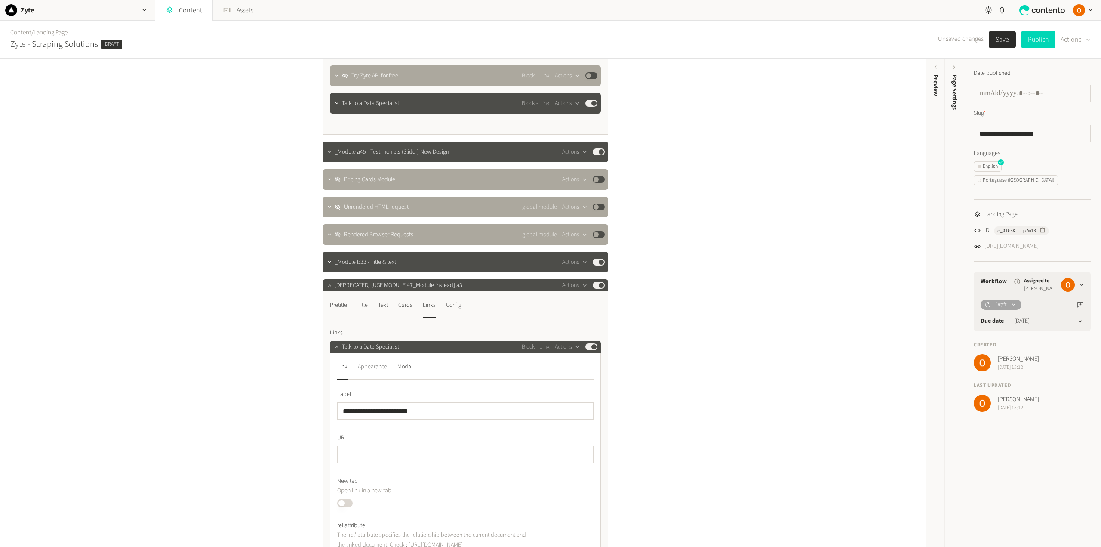
click at [364, 366] on div "Appearance" at bounding box center [372, 367] width 29 height 14
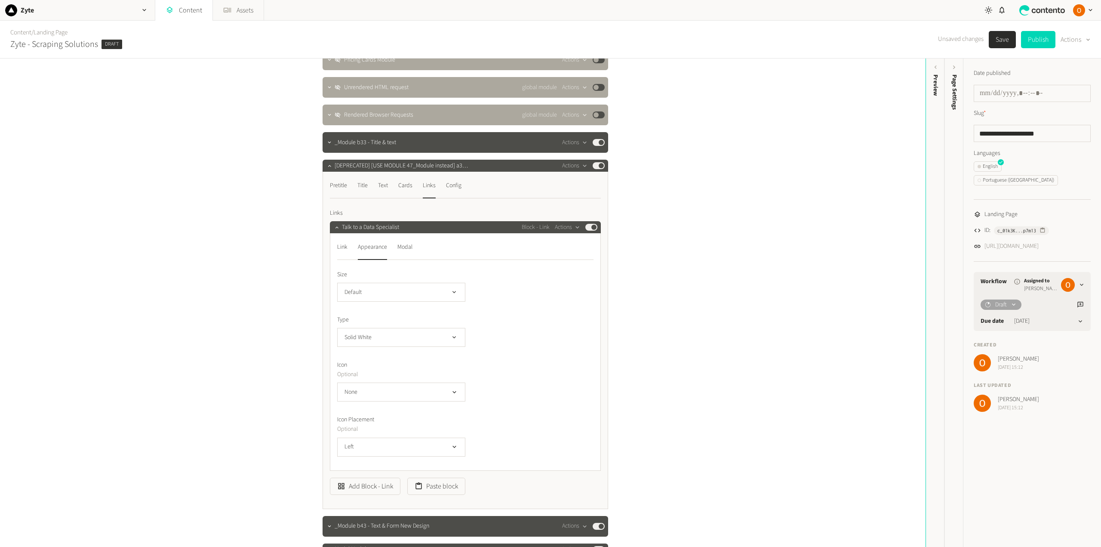
scroll to position [473, 0]
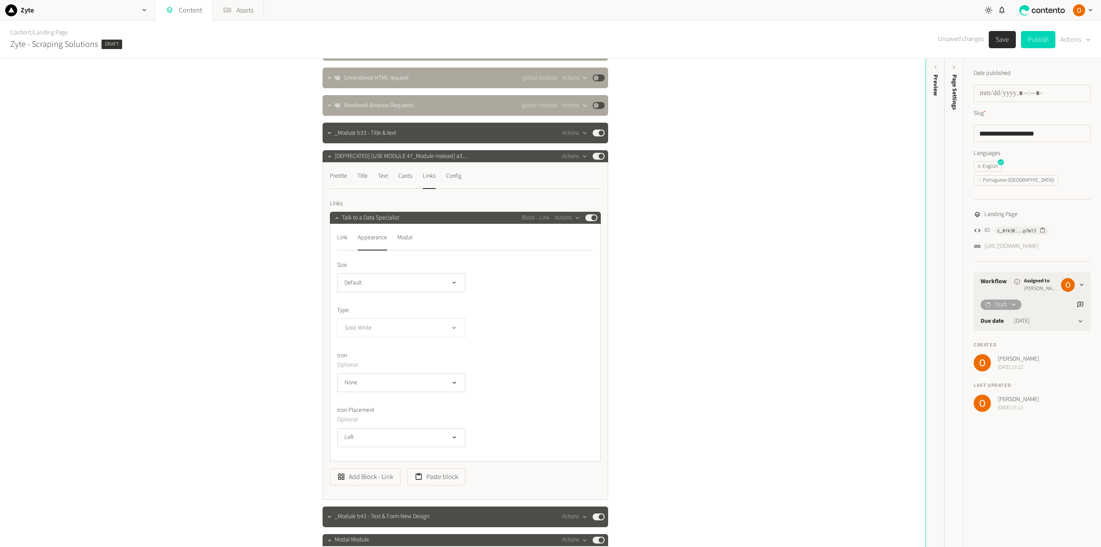
click at [425, 329] on button "Solid White" at bounding box center [401, 327] width 128 height 19
click at [398, 344] on li "Solid Cherry" at bounding box center [401, 345] width 127 height 17
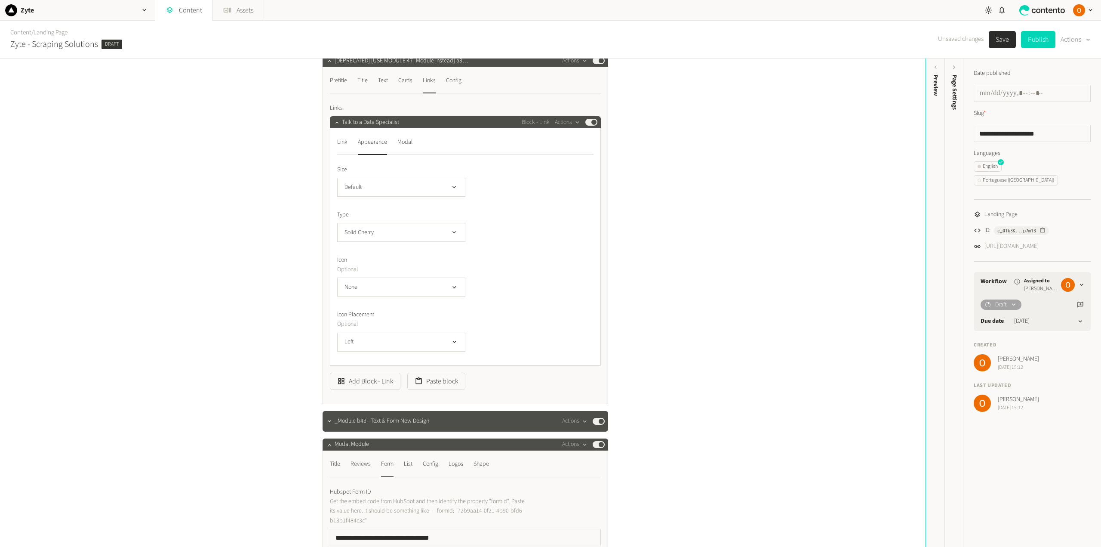
scroll to position [602, 0]
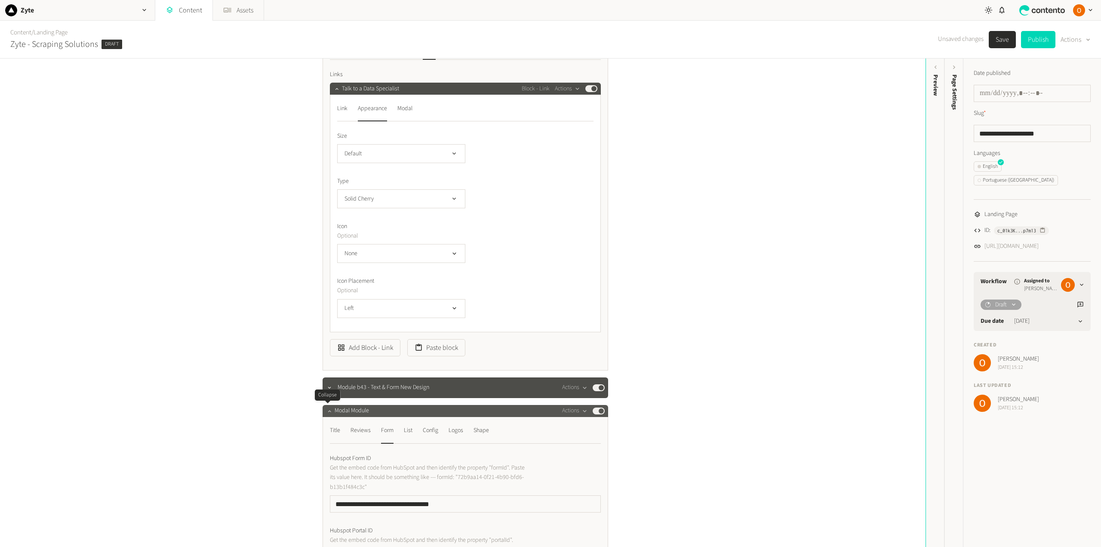
click at [326, 412] on icon "button" at bounding box center [329, 411] width 6 height 6
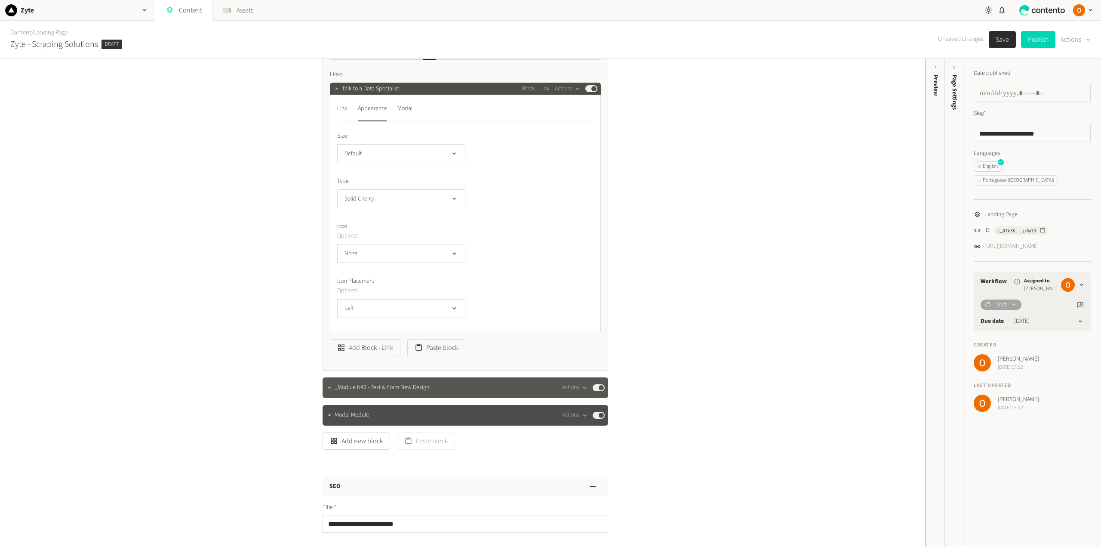
click at [593, 385] on button "Published" at bounding box center [599, 387] width 12 height 7
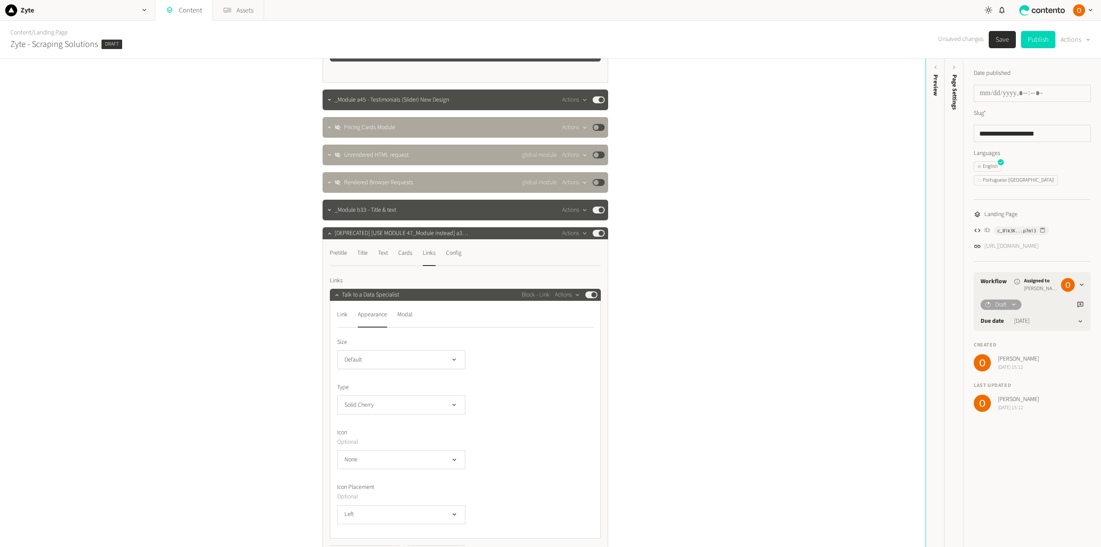
scroll to position [387, 0]
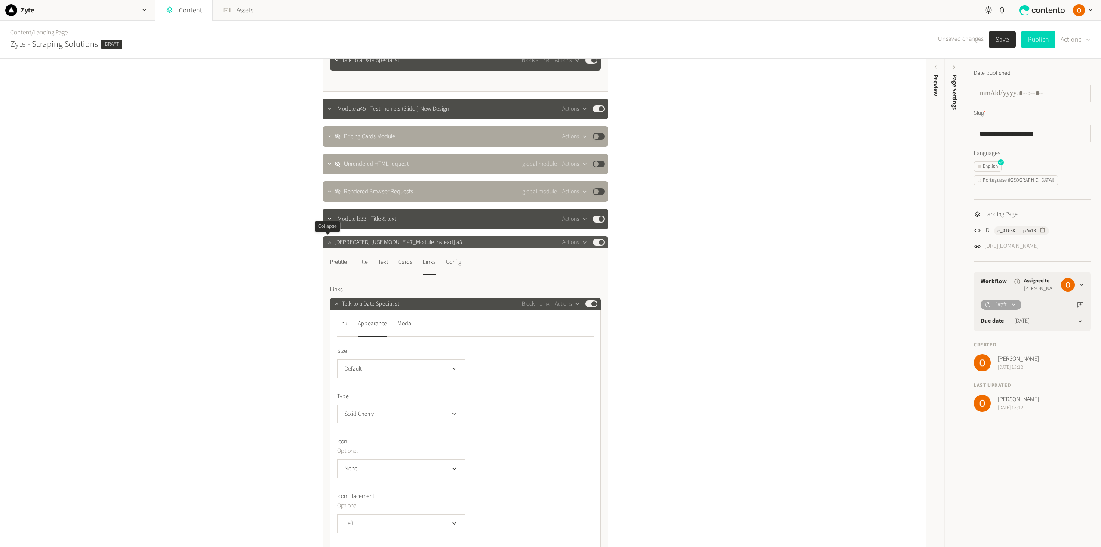
click at [326, 243] on icon "button" at bounding box center [329, 242] width 6 height 6
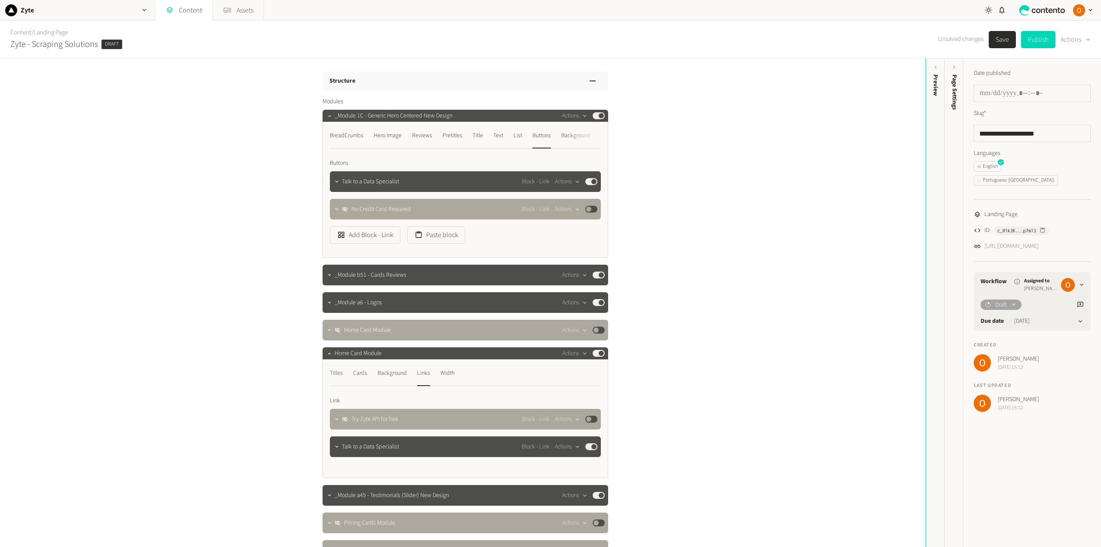
scroll to position [0, 0]
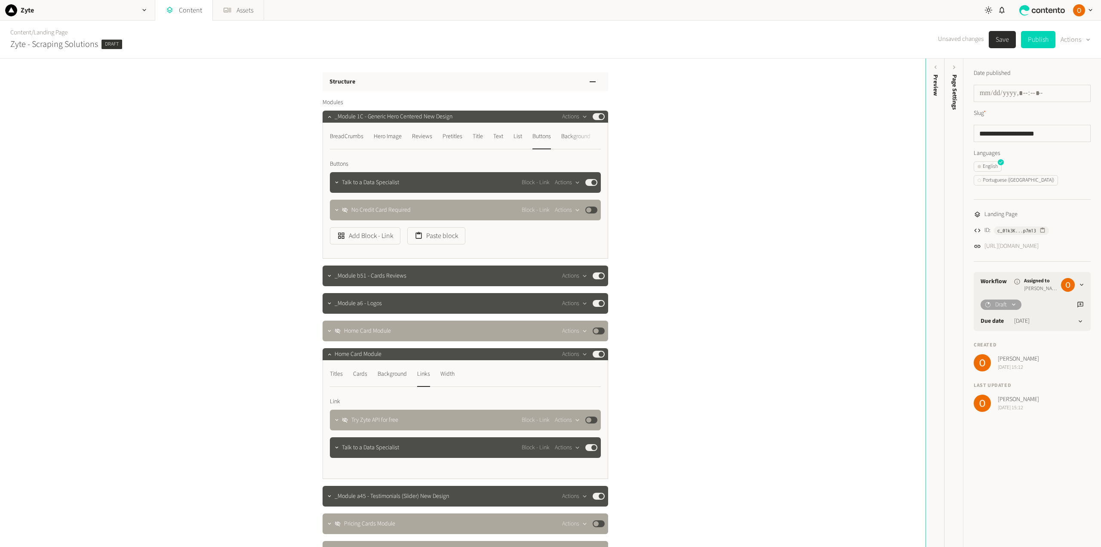
click at [1003, 40] on button "Save" at bounding box center [1002, 39] width 27 height 17
click at [388, 137] on div "Hero Image" at bounding box center [388, 136] width 28 height 14
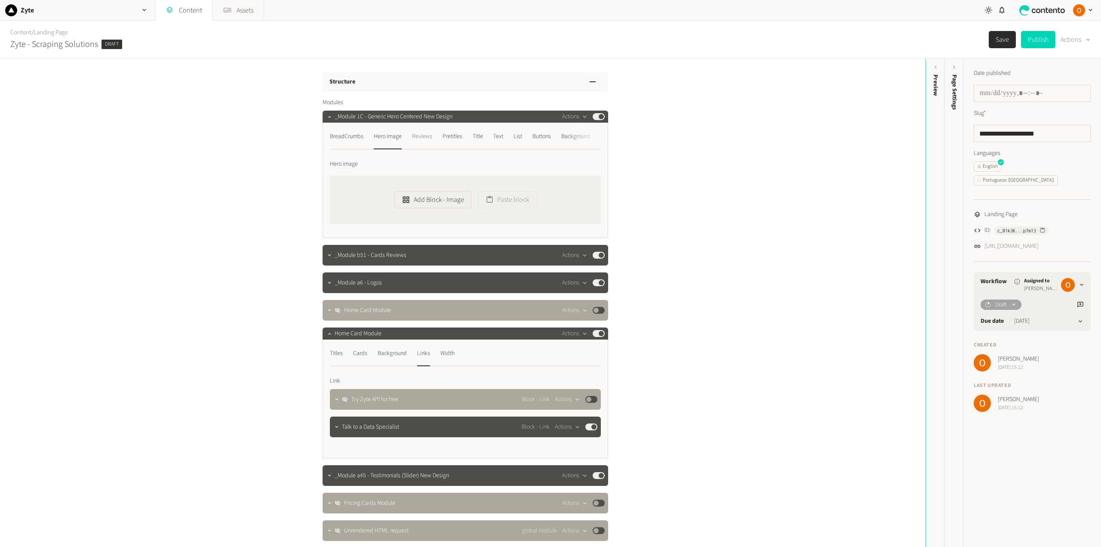
click at [413, 137] on div "Reviews" at bounding box center [422, 136] width 20 height 14
click at [458, 136] on div "Pretitles" at bounding box center [453, 136] width 20 height 14
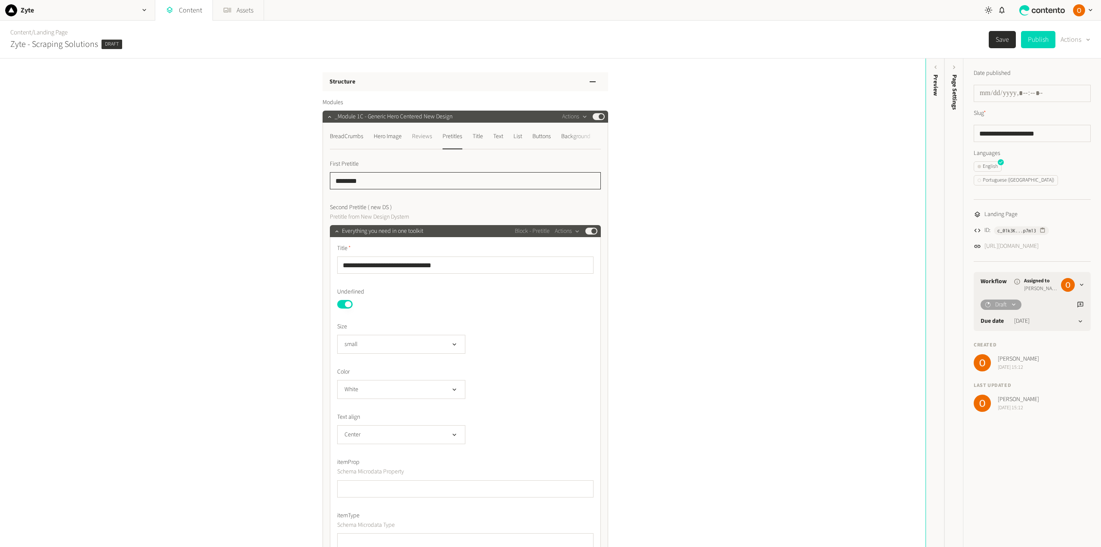
drag, startPoint x: 365, startPoint y: 181, endPoint x: 428, endPoint y: 135, distance: 78.5
click at [346, 181] on input "********" at bounding box center [465, 180] width 271 height 17
click at [380, 180] on input "********" at bounding box center [465, 180] width 271 height 17
click at [479, 144] on button "Title" at bounding box center [478, 139] width 10 height 20
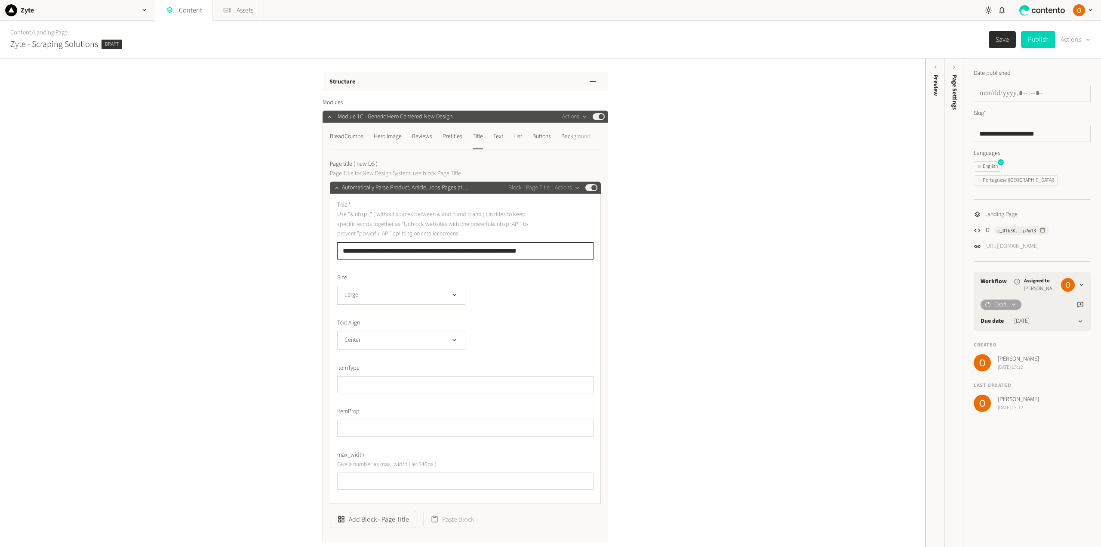
drag, startPoint x: 547, startPoint y: 251, endPoint x: 326, endPoint y: 244, distance: 221.1
click at [326, 244] on div "**********" at bounding box center [466, 332] width 286 height 419
click at [426, 252] on input "**********" at bounding box center [465, 250] width 256 height 17
type input "**********"
click at [996, 40] on button "Save" at bounding box center [1002, 39] width 27 height 17
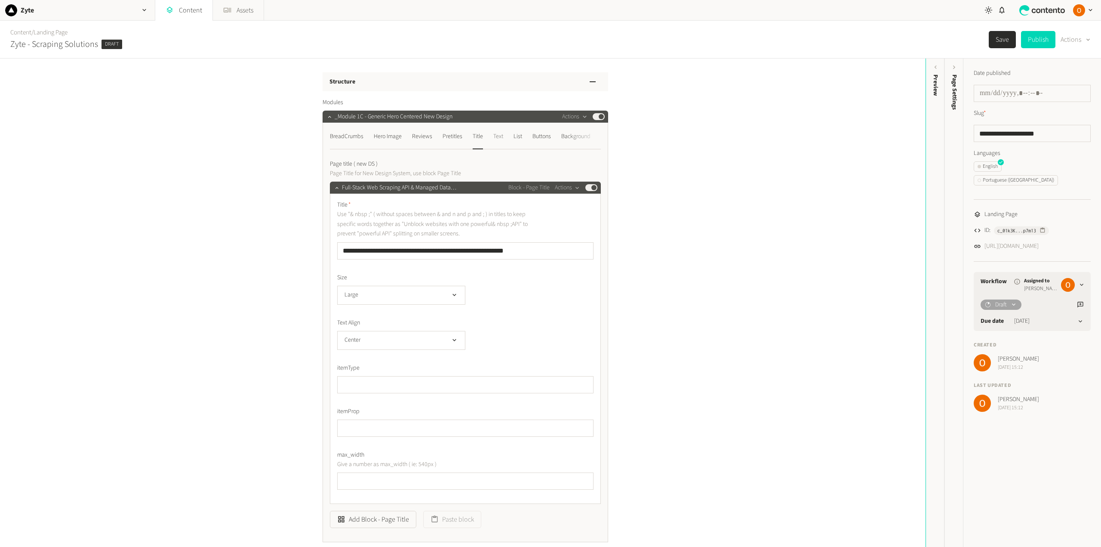
click at [503, 138] on div "Text" at bounding box center [498, 136] width 10 height 14
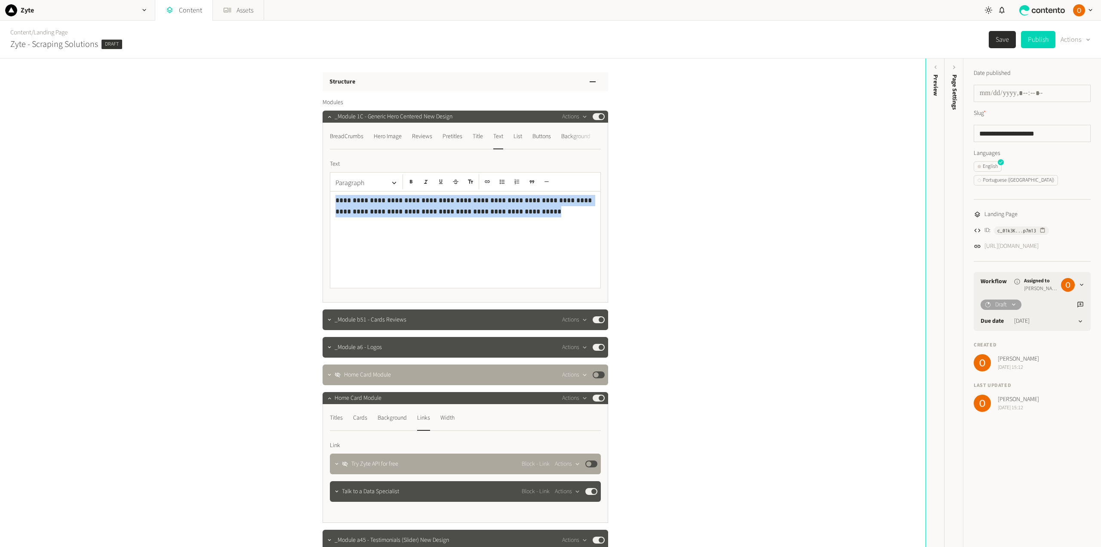
drag, startPoint x: 489, startPoint y: 212, endPoint x: 329, endPoint y: 192, distance: 161.7
click at [330, 192] on div "**********" at bounding box center [465, 239] width 270 height 96
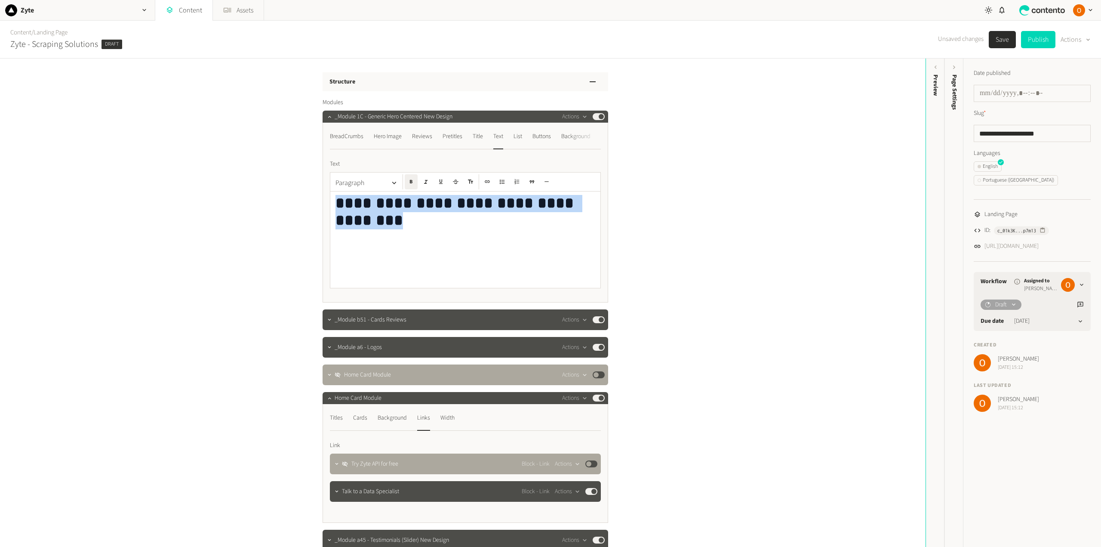
drag, startPoint x: 439, startPoint y: 223, endPoint x: 318, endPoint y: 200, distance: 123.0
click at [363, 203] on p at bounding box center [465, 200] width 260 height 11
click at [521, 135] on div "List" at bounding box center [517, 136] width 9 height 14
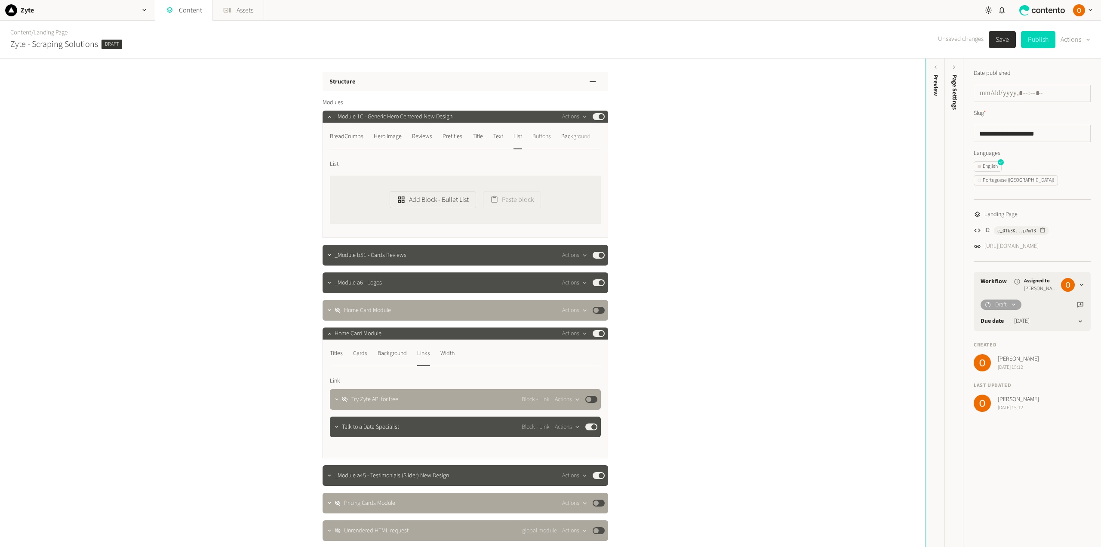
click at [548, 138] on div "Buttons" at bounding box center [541, 136] width 18 height 14
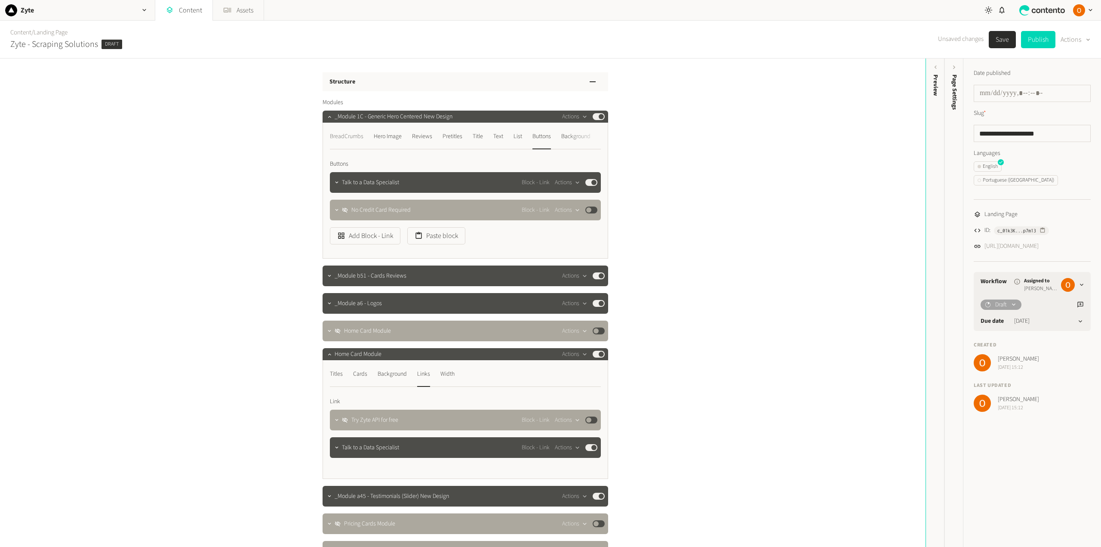
click at [350, 132] on div "BreadCrumbs" at bounding box center [347, 136] width 34 height 14
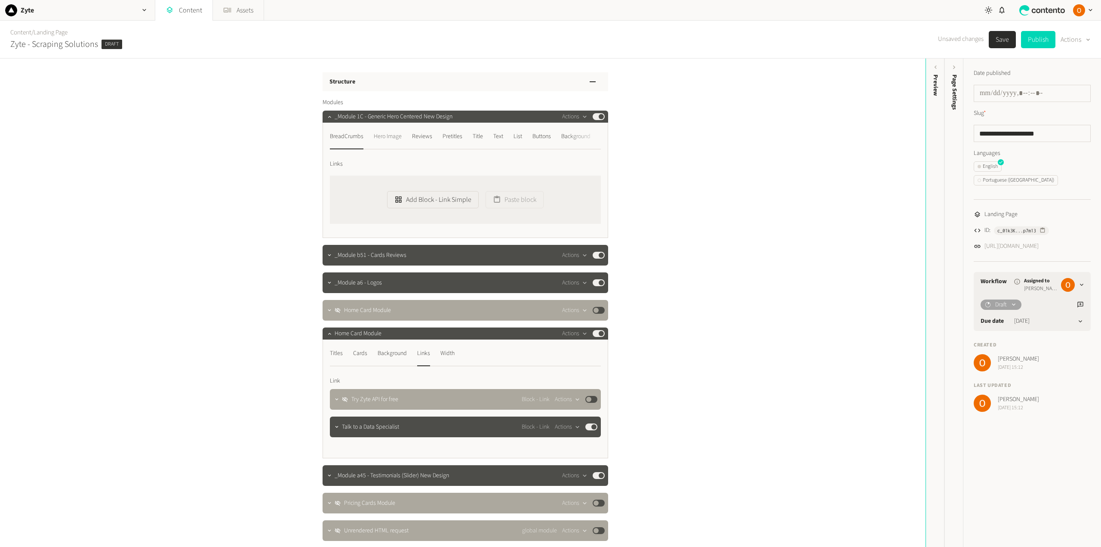
click at [390, 137] on div "Hero Image" at bounding box center [388, 136] width 28 height 14
click at [996, 46] on button "Save" at bounding box center [1002, 39] width 27 height 17
click at [356, 139] on div "BreadCrumbs" at bounding box center [347, 136] width 34 height 14
click at [384, 141] on div "Hero Image" at bounding box center [388, 136] width 28 height 14
click at [456, 136] on div "Pretitles" at bounding box center [453, 136] width 20 height 14
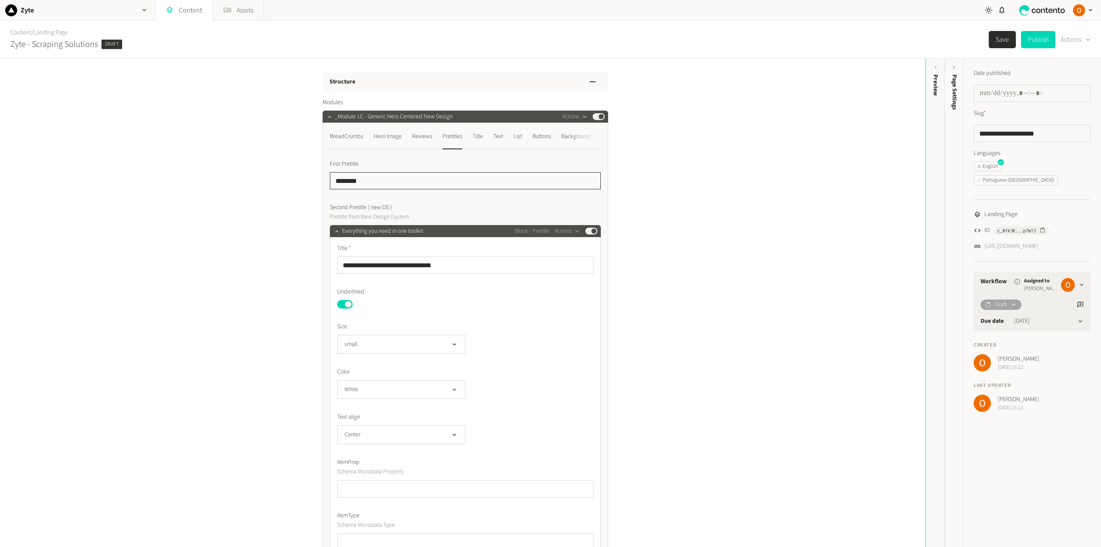
drag, startPoint x: 367, startPoint y: 179, endPoint x: 349, endPoint y: 180, distance: 18.5
click at [349, 180] on input "********" at bounding box center [465, 180] width 271 height 17
type input "*********"
click at [474, 138] on div "Title" at bounding box center [478, 136] width 10 height 14
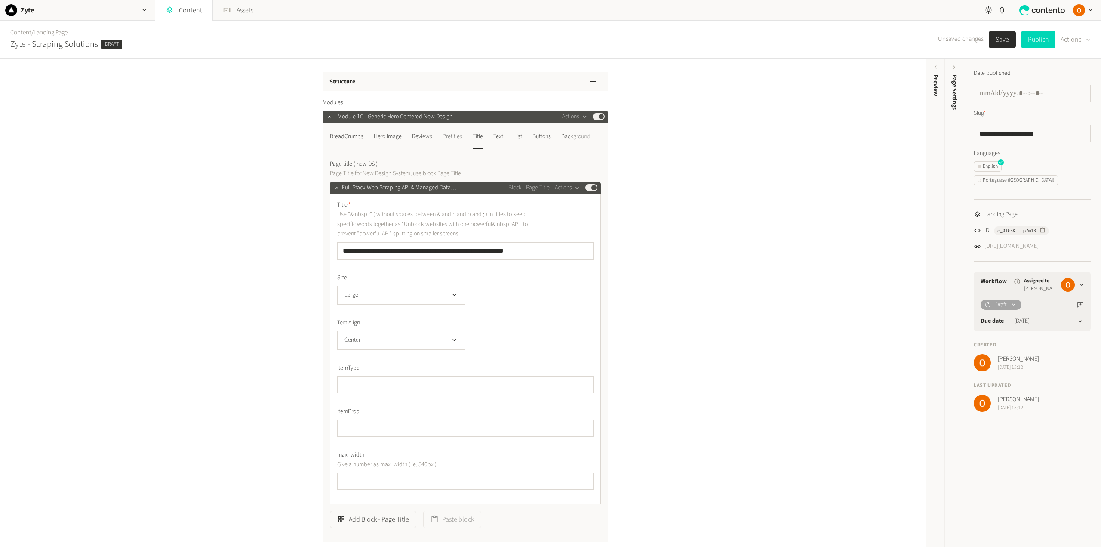
click at [455, 135] on div "Pretitles" at bounding box center [453, 136] width 20 height 14
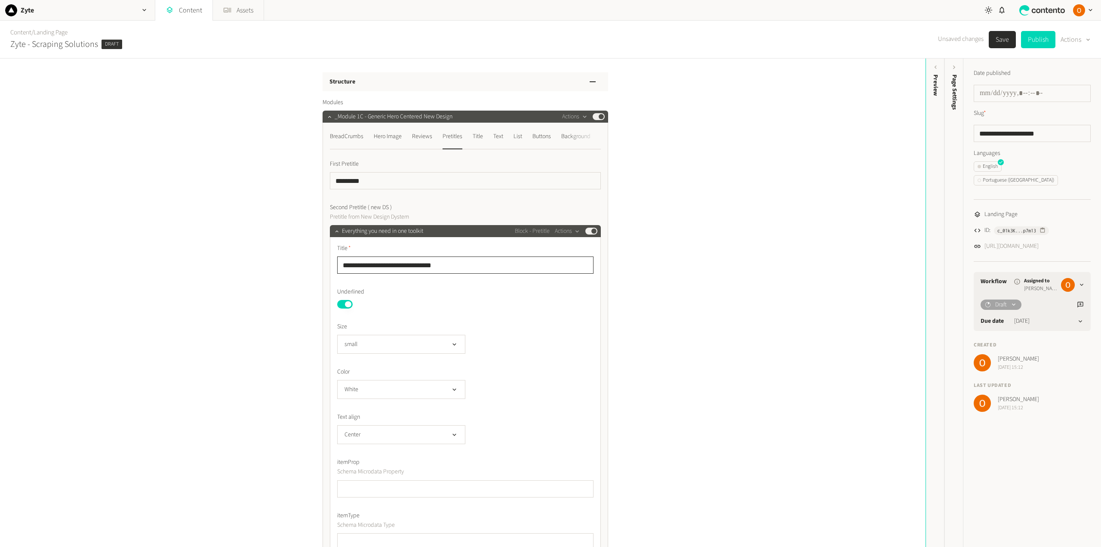
drag, startPoint x: 453, startPoint y: 265, endPoint x: 324, endPoint y: 266, distance: 129.0
click at [324, 266] on div "**********" at bounding box center [466, 354] width 286 height 463
type input "**********"
click at [1001, 40] on button "Save" at bounding box center [1002, 39] width 27 height 17
drag, startPoint x: 361, startPoint y: 177, endPoint x: 326, endPoint y: 178, distance: 35.3
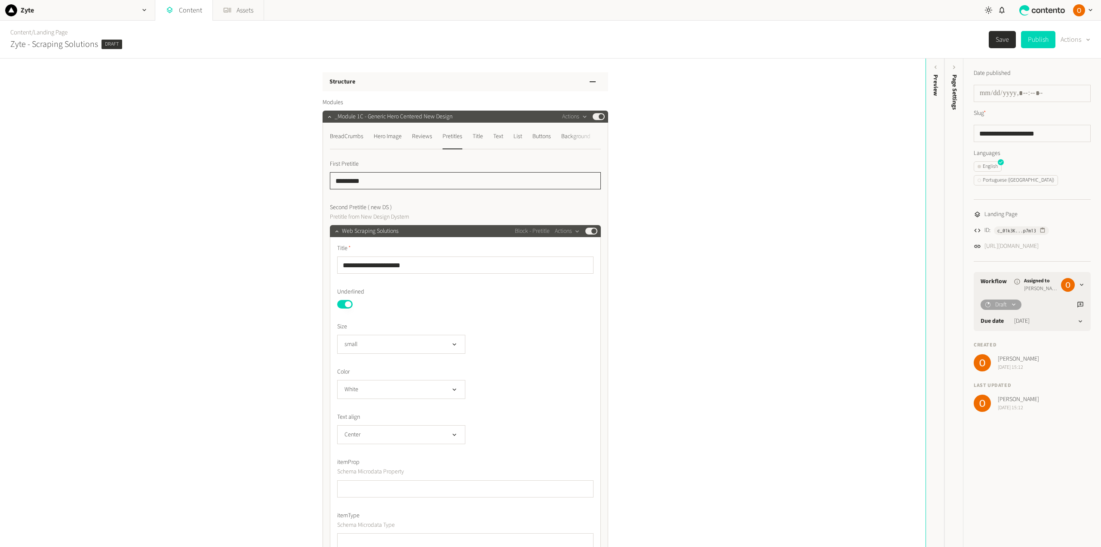
click at [326, 178] on div "**********" at bounding box center [466, 354] width 286 height 463
click at [1009, 36] on button "Save" at bounding box center [1002, 39] width 27 height 17
click at [55, 32] on link "Landing Page" at bounding box center [51, 32] width 34 height 9
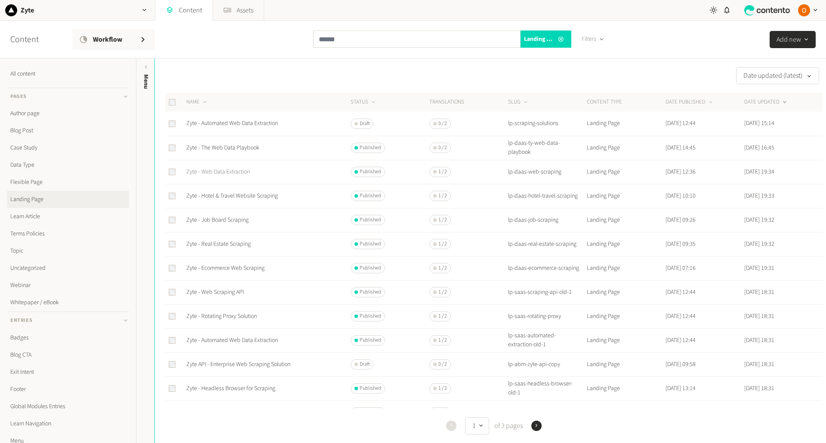
click at [224, 172] on link "Zyte - Web Data Extraction" at bounding box center [218, 172] width 64 height 9
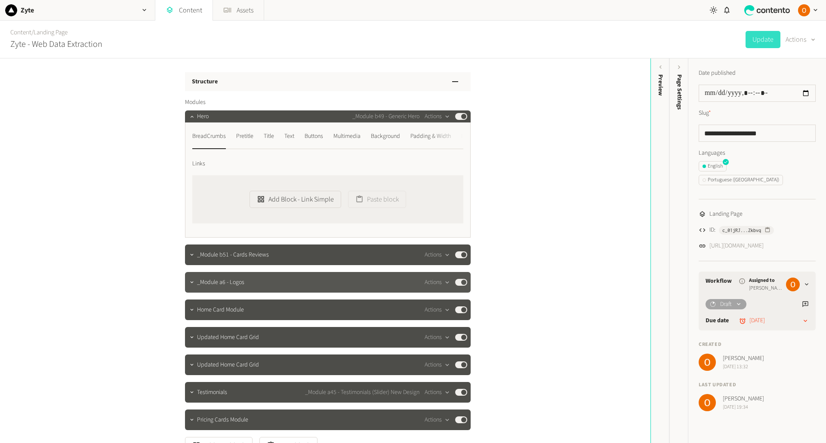
click at [439, 288] on div "_Module a6 - Logos Actions Published" at bounding box center [328, 282] width 286 height 21
click at [435, 283] on button "Actions" at bounding box center [436, 282] width 25 height 10
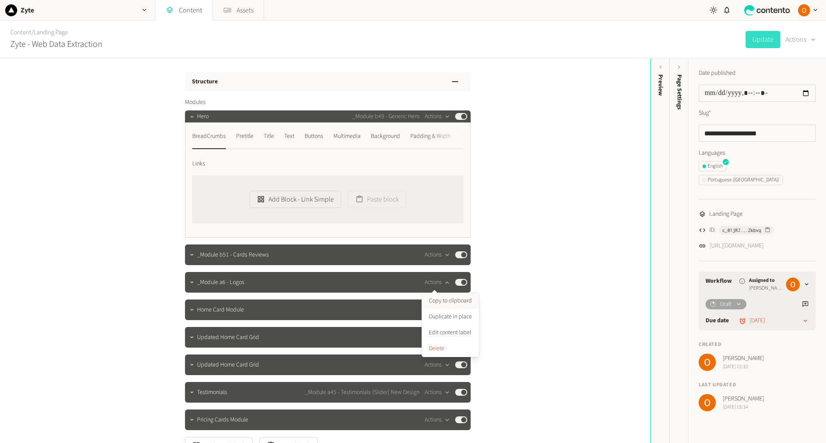
click at [446, 298] on button "Copy to clipboard" at bounding box center [450, 301] width 57 height 16
click at [23, 32] on link "Content" at bounding box center [20, 32] width 21 height 9
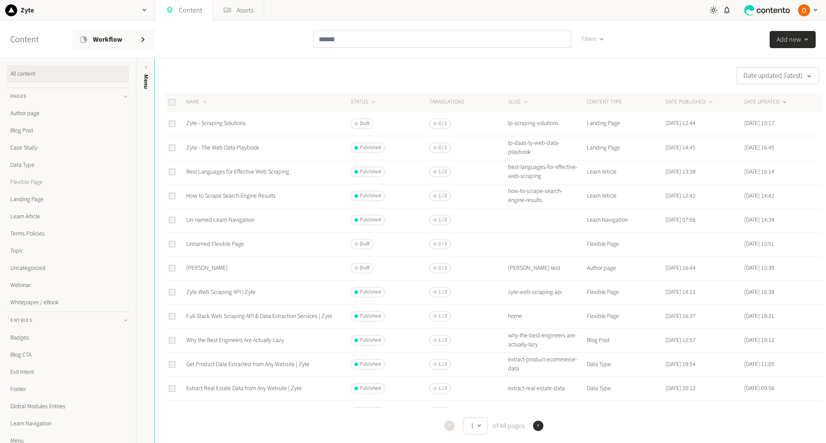
click at [37, 185] on link "Flexible Page" at bounding box center [68, 182] width 122 height 17
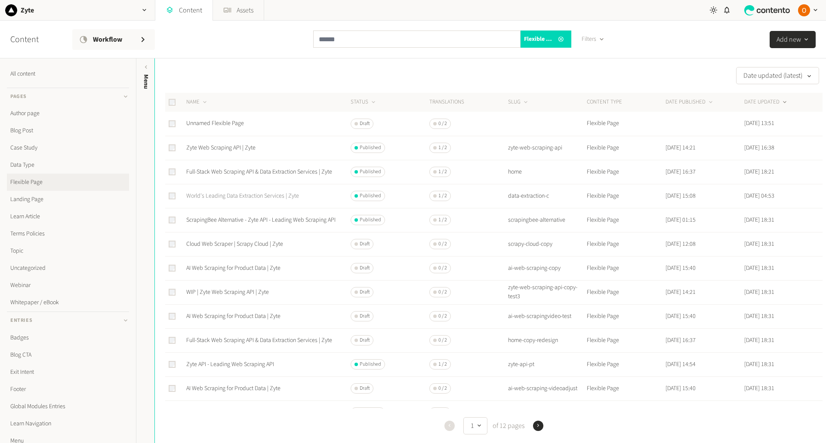
click at [265, 197] on link "World's Leading Data Extraction Services | Zyte" at bounding box center [242, 196] width 113 height 9
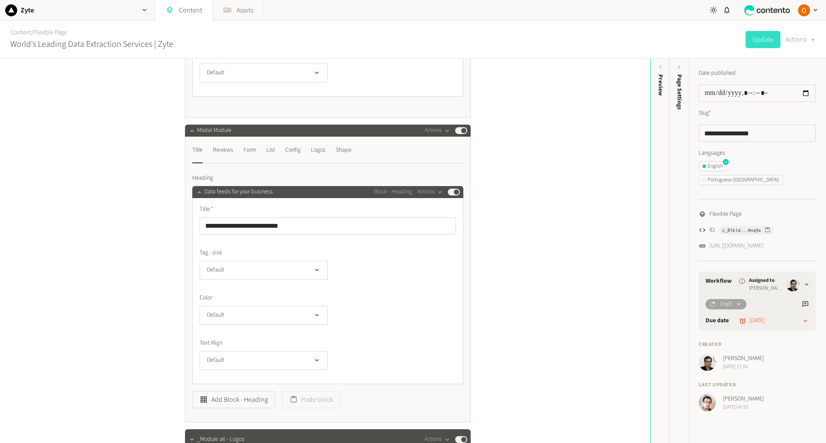
scroll to position [430, 0]
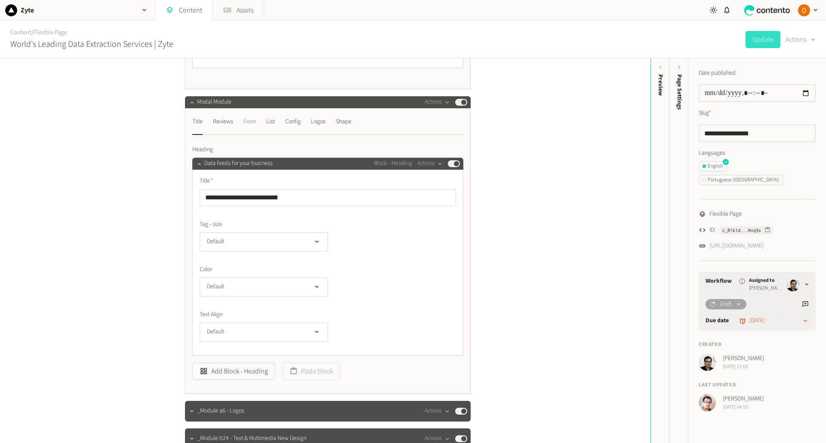
click at [252, 120] on div "Form" at bounding box center [249, 122] width 12 height 14
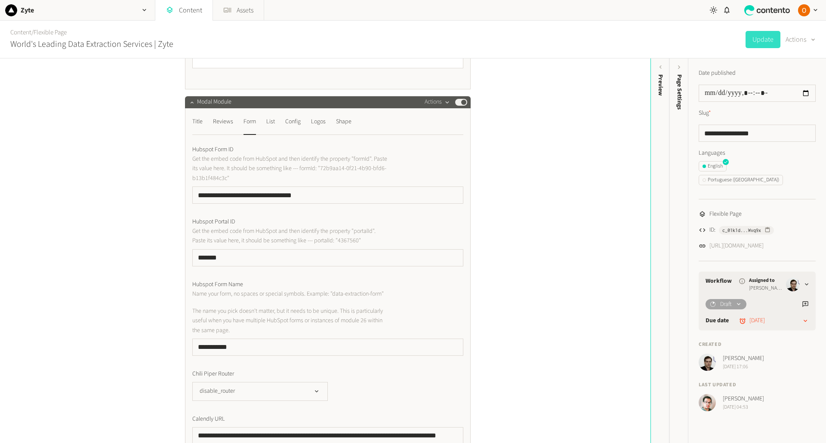
click at [436, 104] on button "Actions" at bounding box center [436, 102] width 25 height 10
click at [443, 123] on button "Copy to clipboard" at bounding box center [450, 121] width 57 height 16
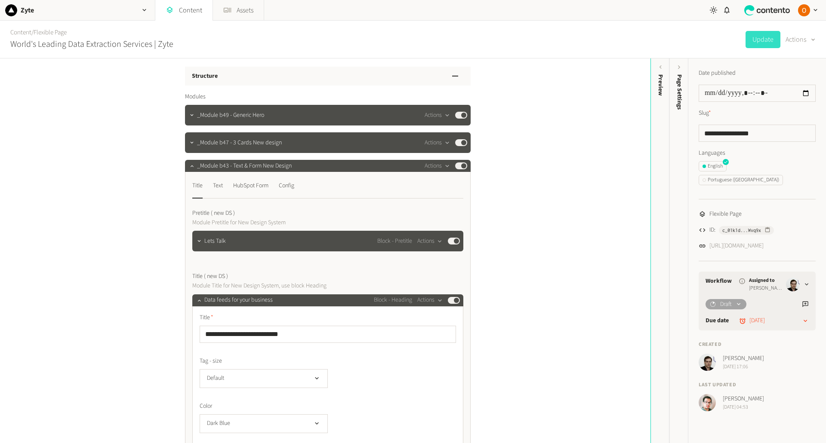
scroll to position [0, 0]
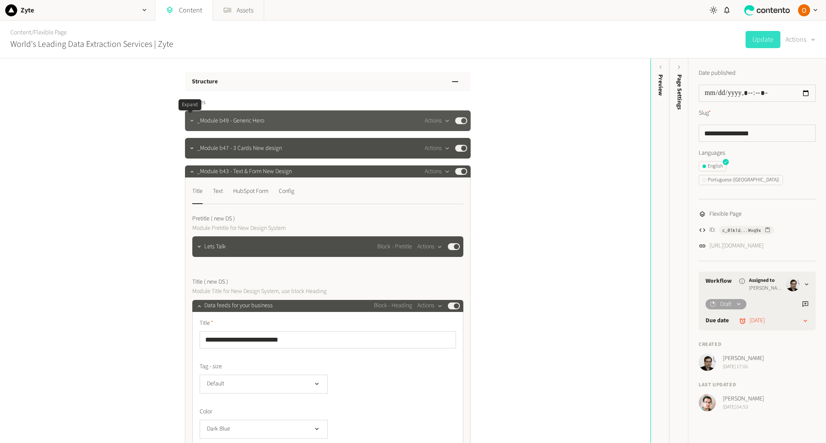
click at [190, 123] on icon "button" at bounding box center [192, 121] width 6 height 6
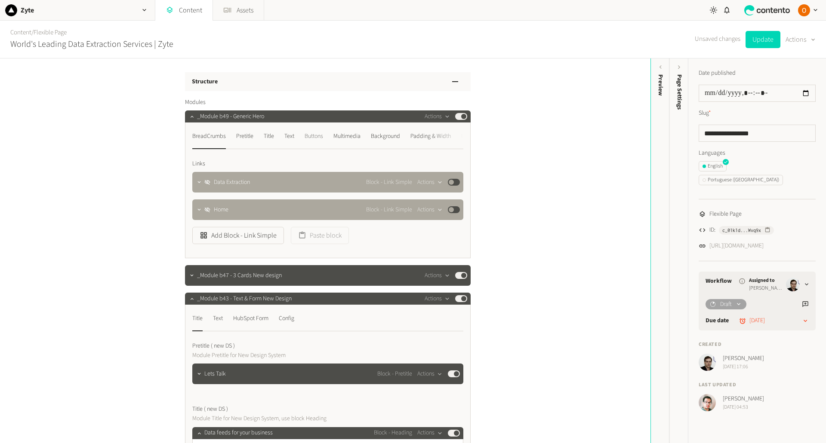
click at [318, 136] on div "Buttons" at bounding box center [313, 136] width 18 height 14
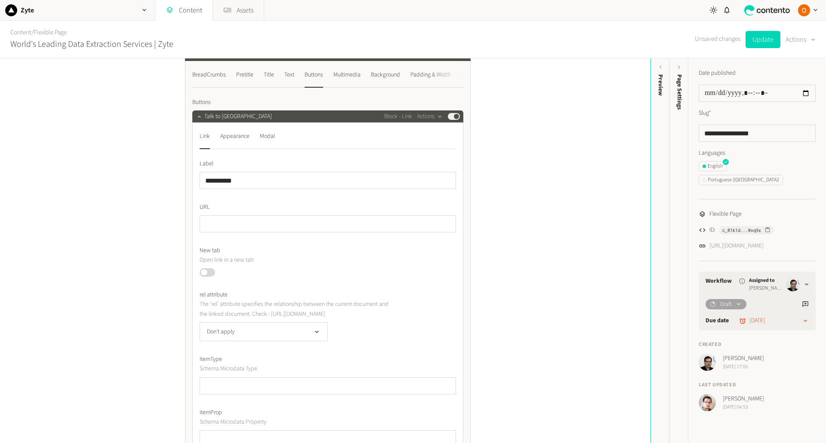
scroll to position [43, 0]
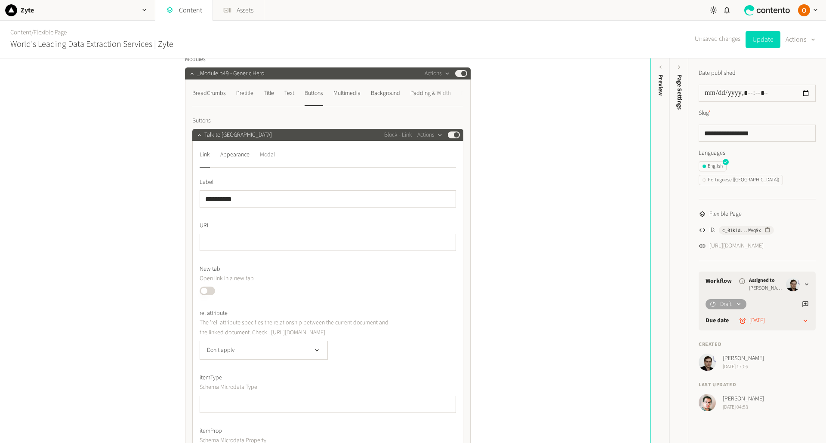
click at [267, 152] on div "Modal" at bounding box center [267, 155] width 15 height 14
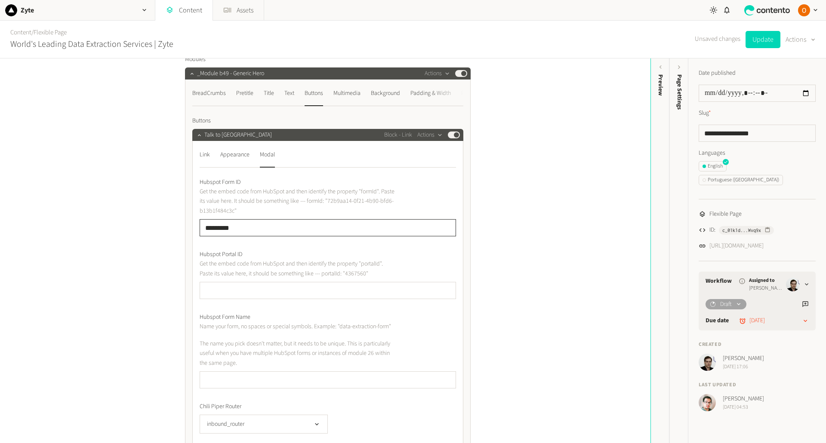
click at [203, 227] on input "*********" at bounding box center [328, 227] width 256 height 17
drag, startPoint x: 238, startPoint y: 229, endPoint x: 189, endPoint y: 226, distance: 49.1
click at [189, 226] on div "BreadCrumbs Pretitle Title Text Buttons Multimedia Background Padding & Width R…" at bounding box center [328, 310] width 286 height 460
click at [237, 157] on div "Appearance" at bounding box center [234, 155] width 29 height 14
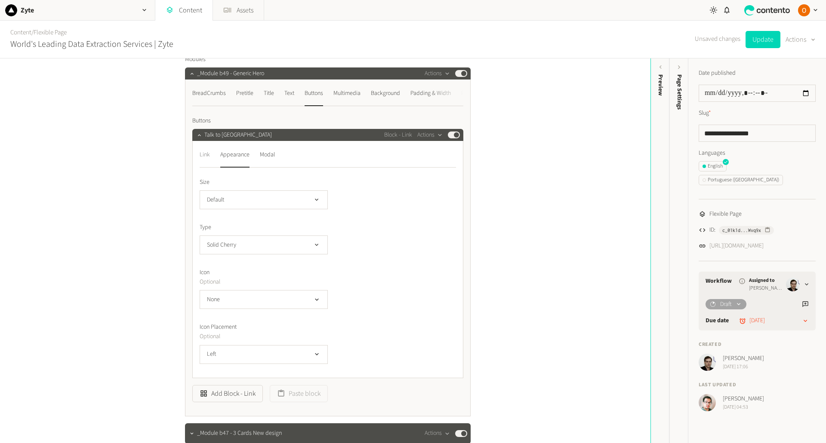
click at [203, 154] on div "Link" at bounding box center [205, 155] width 10 height 14
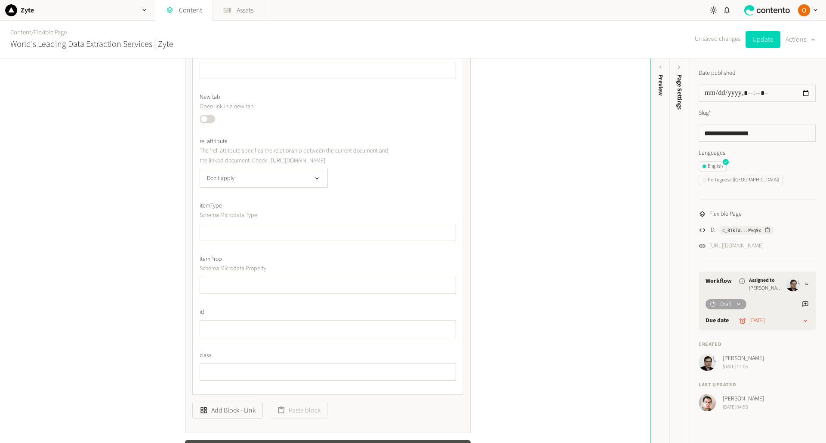
scroll to position [0, 0]
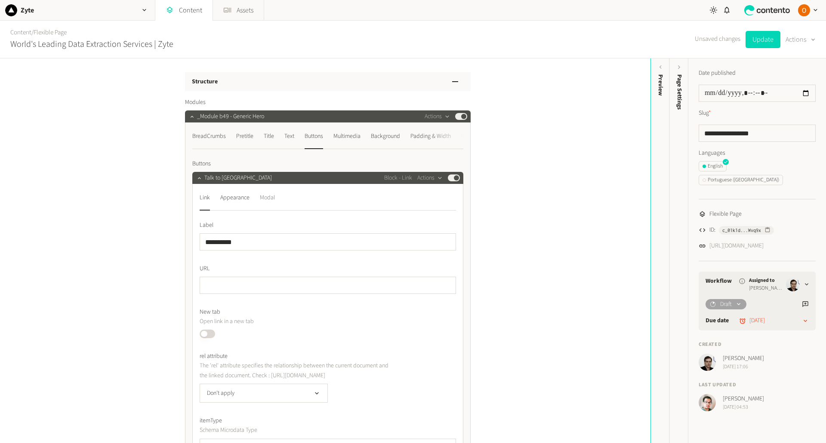
click at [267, 200] on div "Modal" at bounding box center [267, 198] width 15 height 14
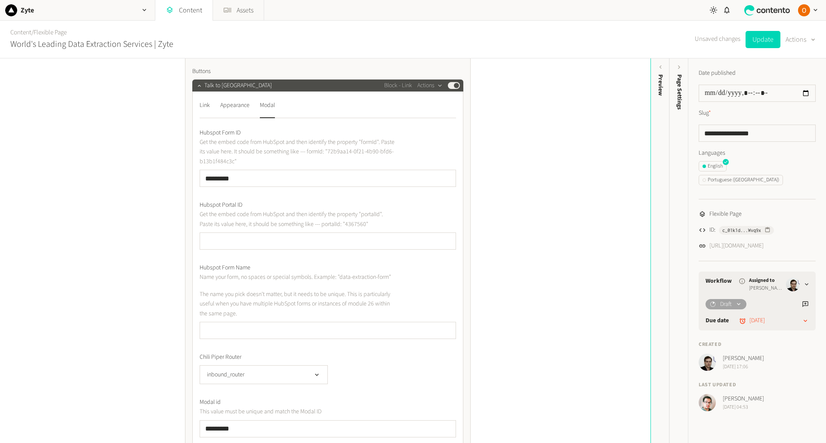
scroll to position [129, 0]
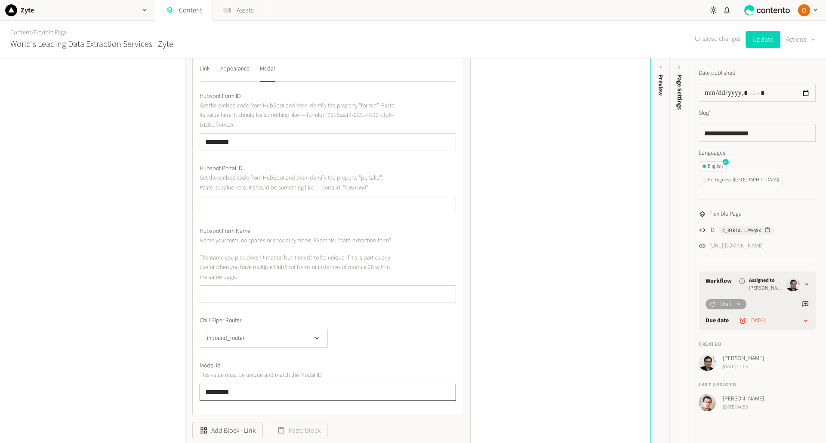
drag, startPoint x: 229, startPoint y: 402, endPoint x: 181, endPoint y: 400, distance: 48.2
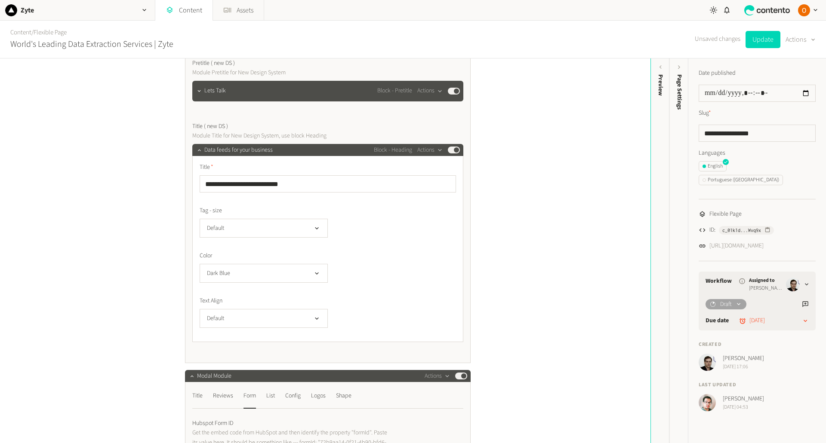
scroll to position [473, 0]
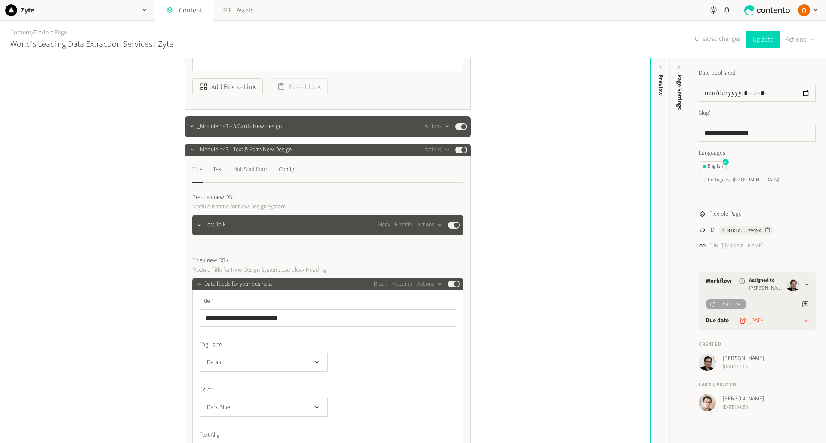
click at [255, 177] on div "HubSpot Form" at bounding box center [250, 170] width 35 height 14
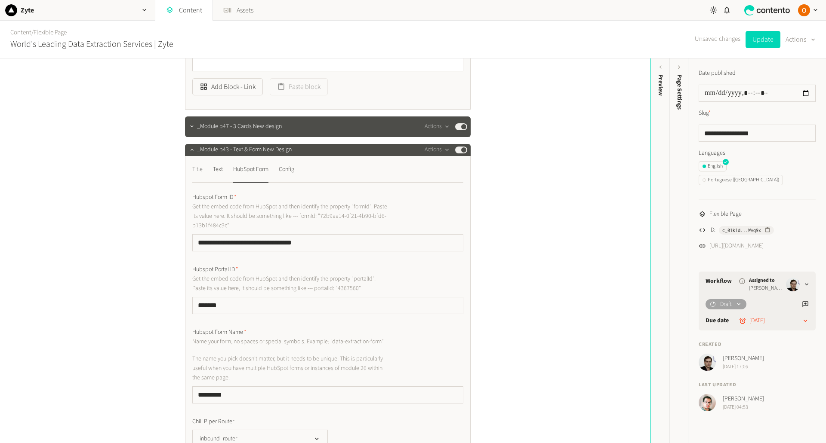
click at [198, 176] on div "Title" at bounding box center [197, 170] width 10 height 14
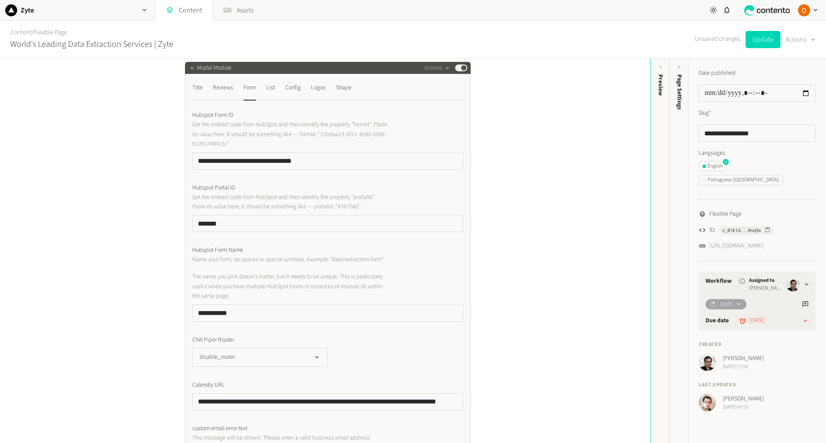
scroll to position [860, 0]
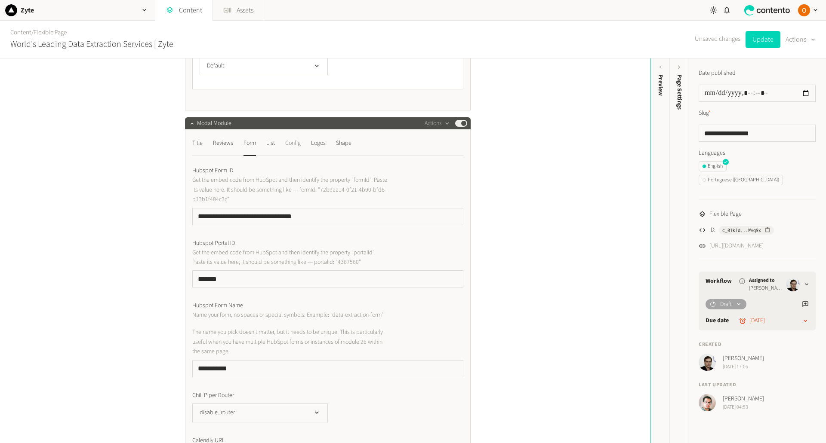
click at [297, 150] on div "Config" at bounding box center [292, 143] width 15 height 14
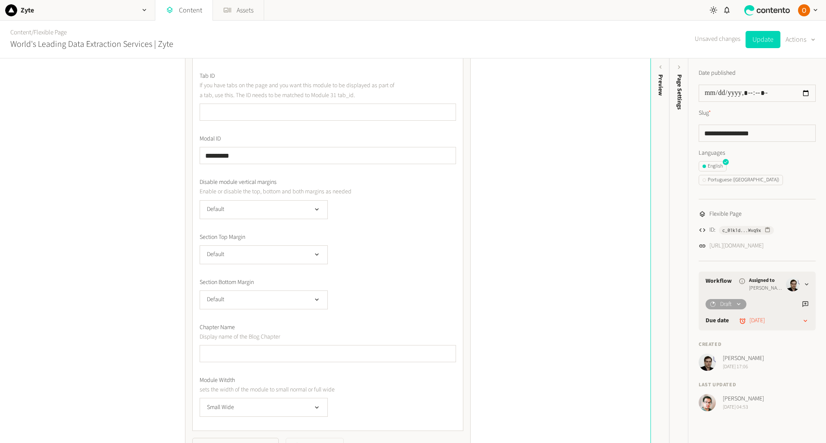
scroll to position [1075, 0]
